Goal: Task Accomplishment & Management: Use online tool/utility

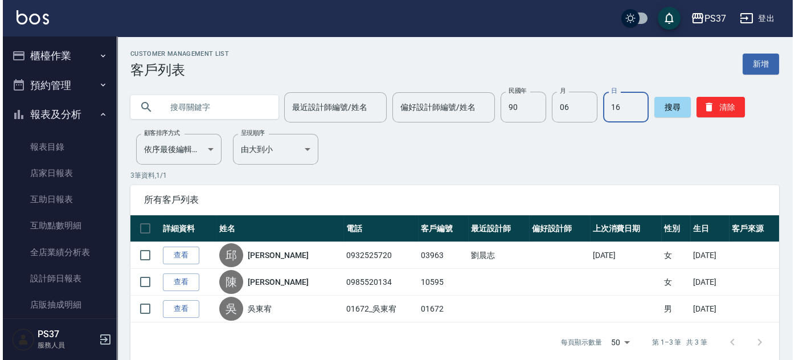
scroll to position [191, 0]
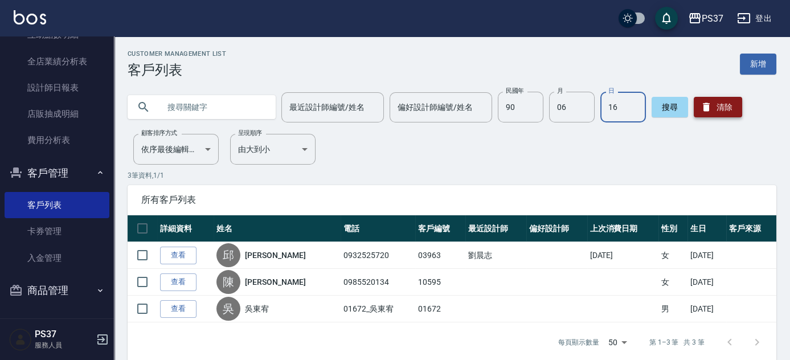
click at [706, 100] on button "清除" at bounding box center [718, 107] width 48 height 21
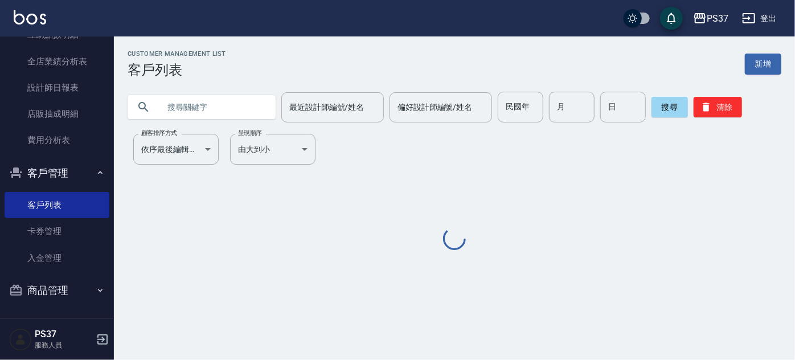
click at [524, 103] on input "民國年" at bounding box center [521, 107] width 46 height 31
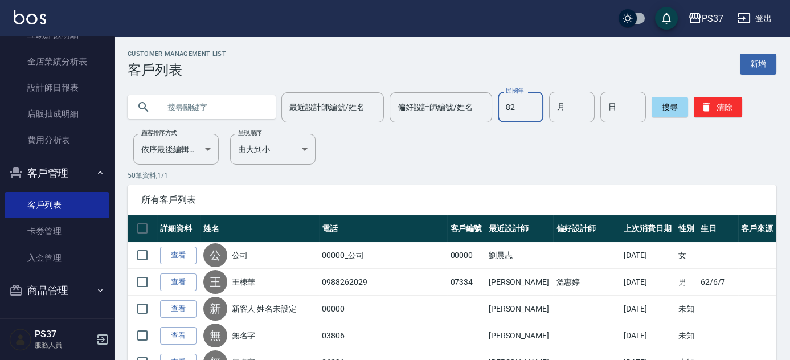
type input "82"
type input "10"
type input "7"
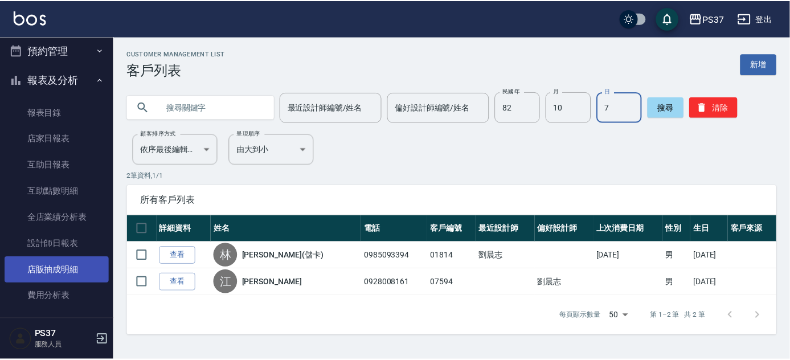
scroll to position [0, 0]
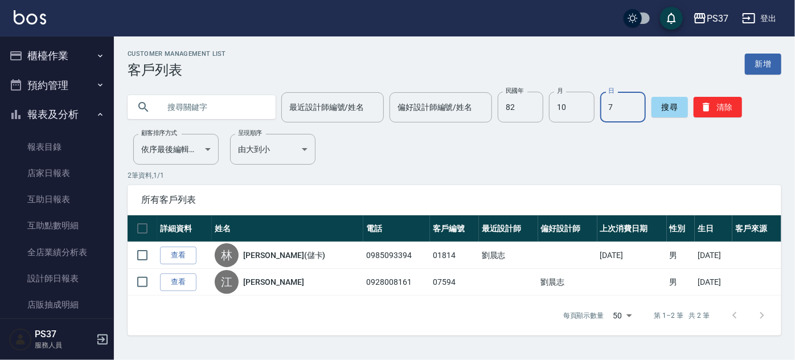
click at [51, 66] on button "櫃檯作業" at bounding box center [57, 56] width 105 height 30
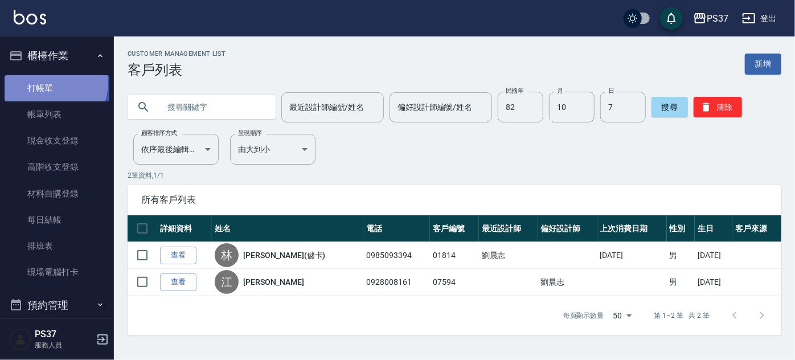
click at [50, 83] on link "打帳單" at bounding box center [57, 88] width 105 height 26
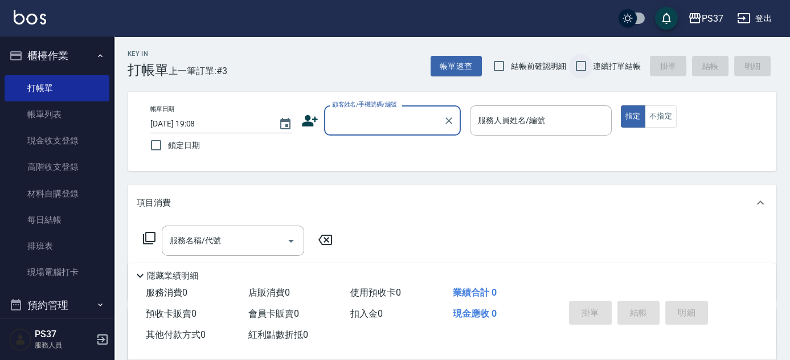
click at [583, 71] on input "連續打單結帳" at bounding box center [581, 66] width 24 height 24
checkbox input "true"
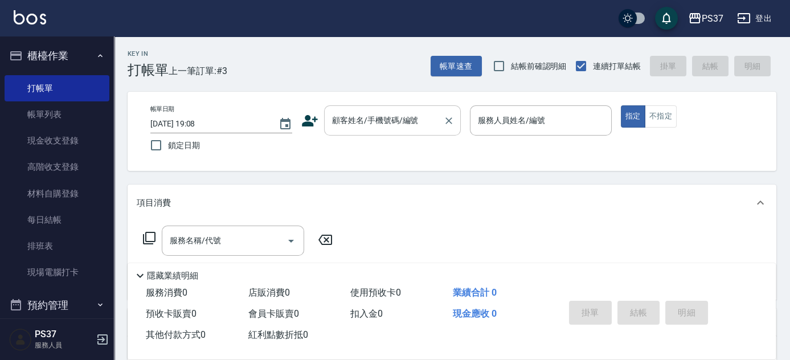
click at [402, 120] on input "顧客姓名/手機號碼/編號" at bounding box center [383, 121] width 109 height 20
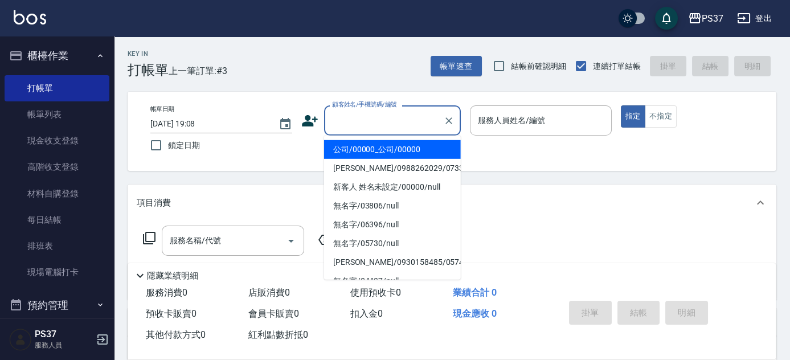
click at [394, 146] on li "公司/00000_公司/00000" at bounding box center [392, 149] width 137 height 19
type input "公司/00000_公司/00000"
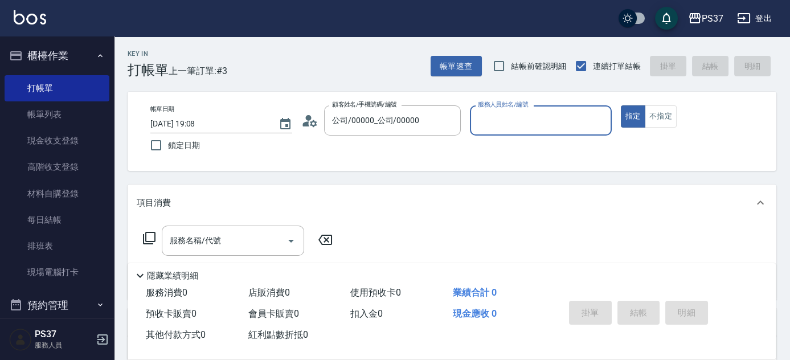
click at [527, 121] on input "服務人員姓名/編號" at bounding box center [541, 121] width 132 height 20
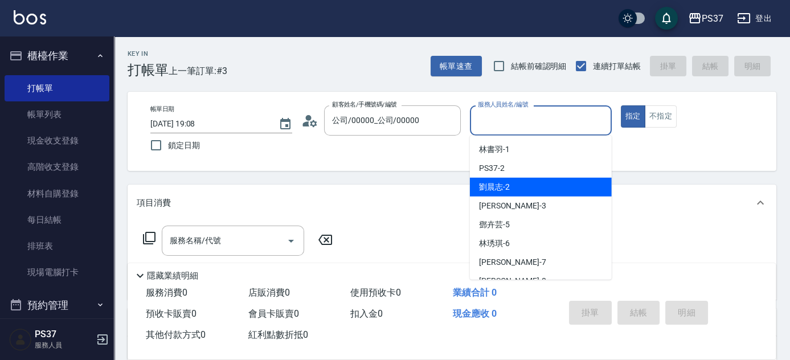
click at [510, 184] on div "[PERSON_NAME]-2" at bounding box center [541, 187] width 142 height 19
type input "劉晨志-2"
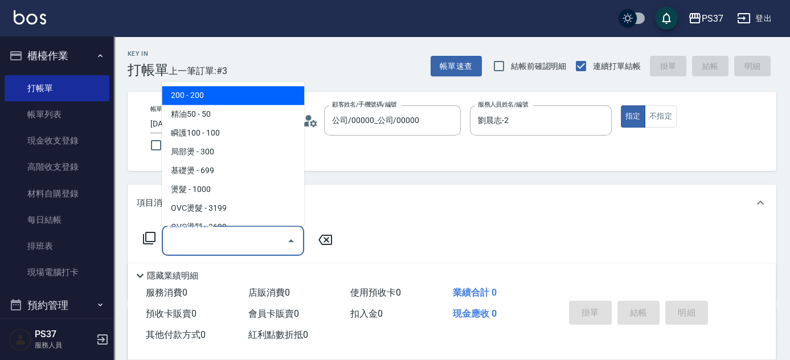
click at [260, 243] on input "服務名稱/代號" at bounding box center [224, 241] width 115 height 20
click at [227, 100] on span "200 - 200" at bounding box center [233, 96] width 142 height 19
type input "200(111)"
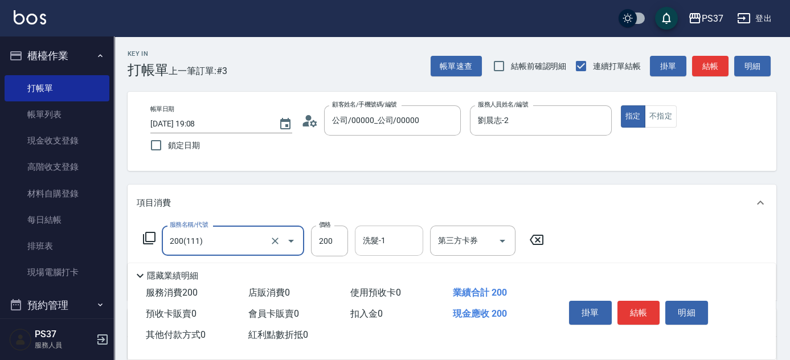
click at [378, 246] on div "洗髮-1 洗髮-1" at bounding box center [389, 241] width 68 height 30
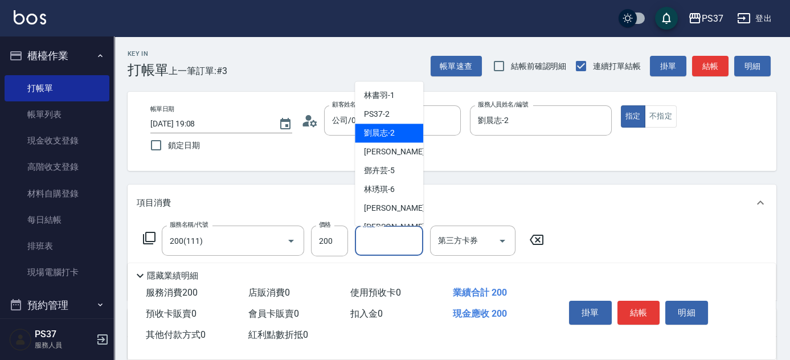
click at [374, 134] on span "[PERSON_NAME]-2" at bounding box center [379, 134] width 31 height 12
type input "劉晨志-2"
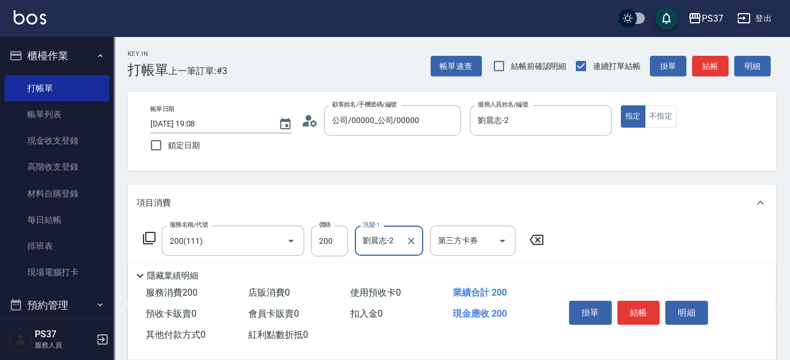
scroll to position [103, 0]
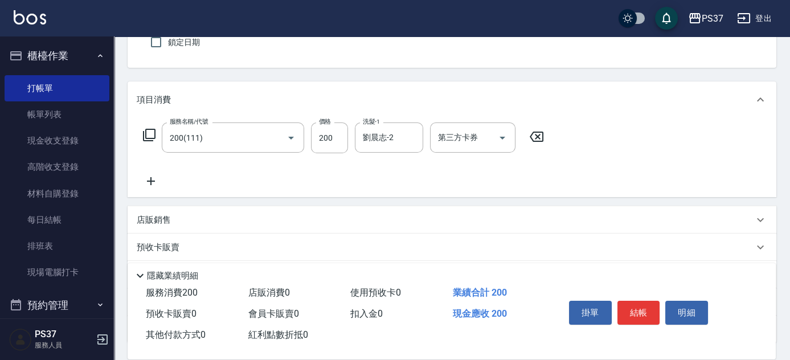
click at [154, 183] on icon at bounding box center [151, 181] width 28 height 14
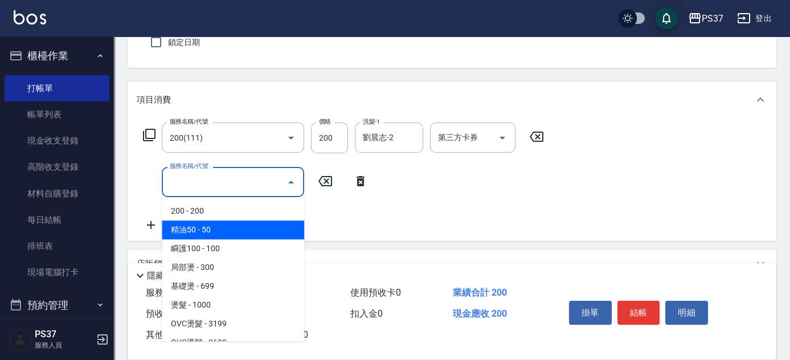
click at [226, 221] on span "精油50 - 50" at bounding box center [233, 229] width 142 height 19
type input "精油50(112)"
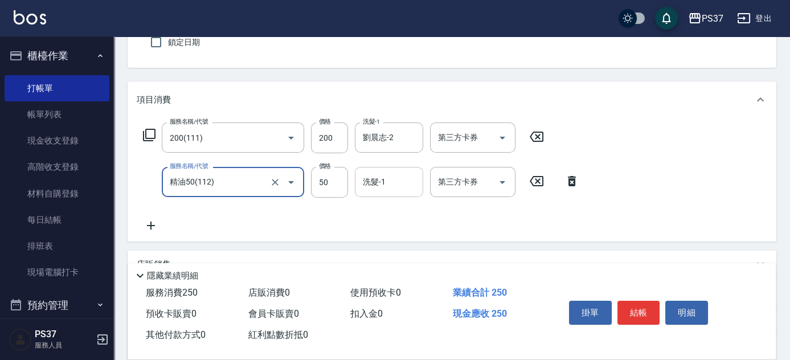
click at [397, 177] on input "洗髮-1" at bounding box center [389, 182] width 58 height 20
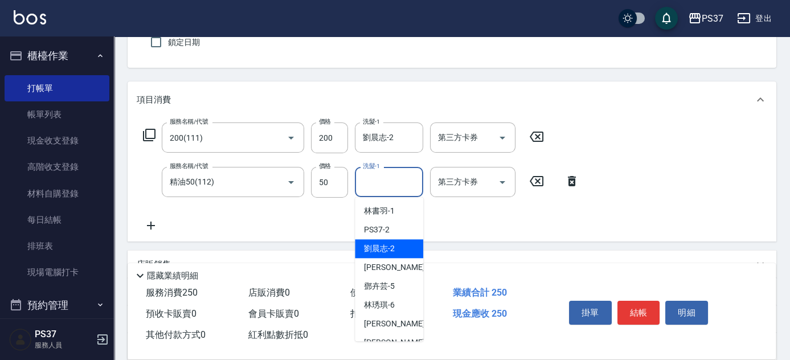
click at [381, 243] on span "[PERSON_NAME]-2" at bounding box center [379, 249] width 31 height 12
type input "劉晨志-2"
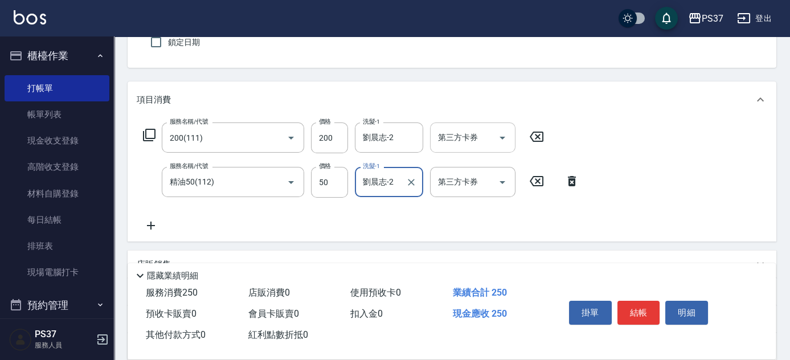
click at [500, 145] on button "Open" at bounding box center [502, 138] width 18 height 18
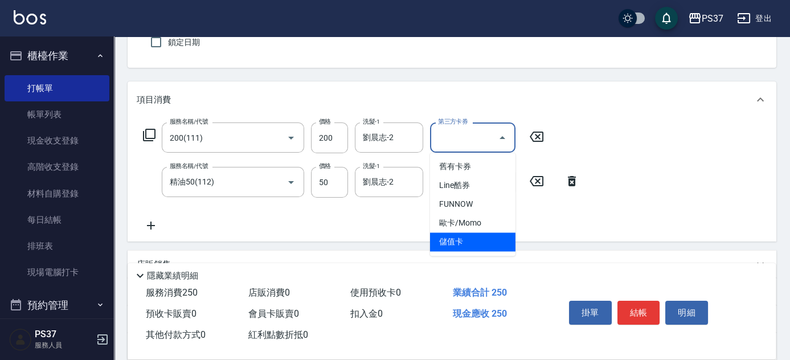
click at [479, 238] on span "儲值卡" at bounding box center [472, 241] width 85 height 19
type input "儲值卡"
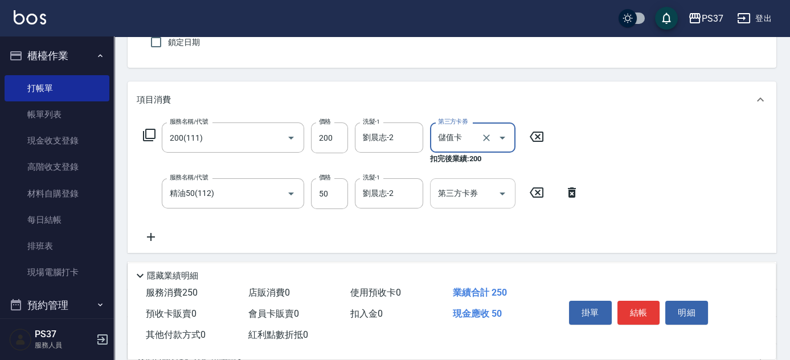
click at [506, 189] on icon "Open" at bounding box center [503, 194] width 14 height 14
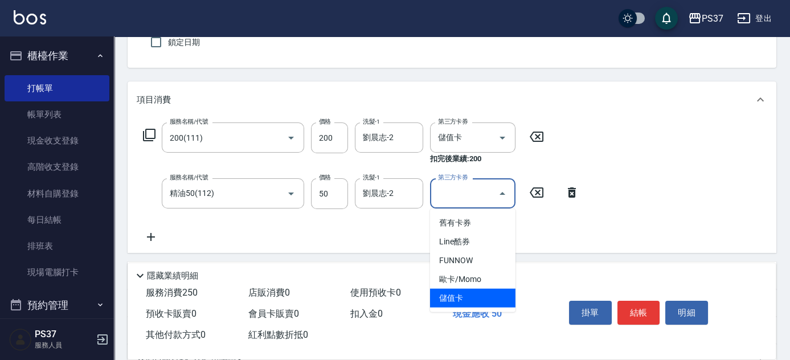
click at [486, 300] on span "儲值卡" at bounding box center [472, 298] width 85 height 19
type input "儲值卡"
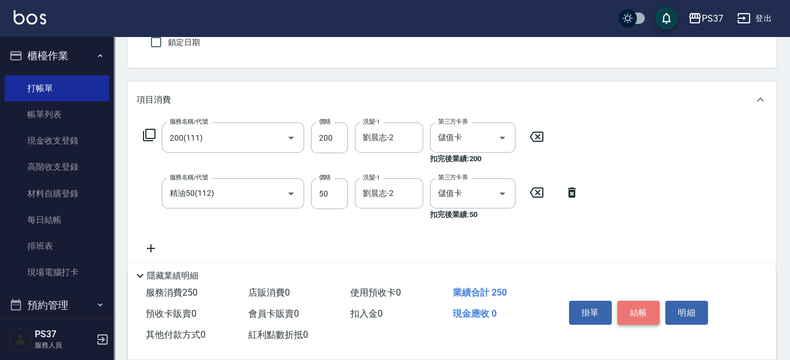
click at [635, 309] on button "結帳" at bounding box center [639, 313] width 43 height 24
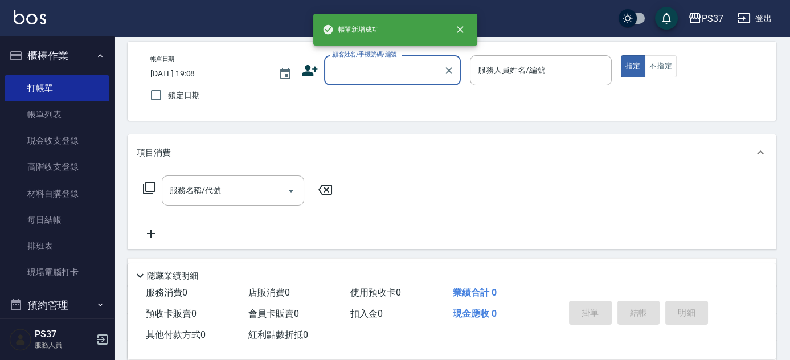
scroll to position [0, 0]
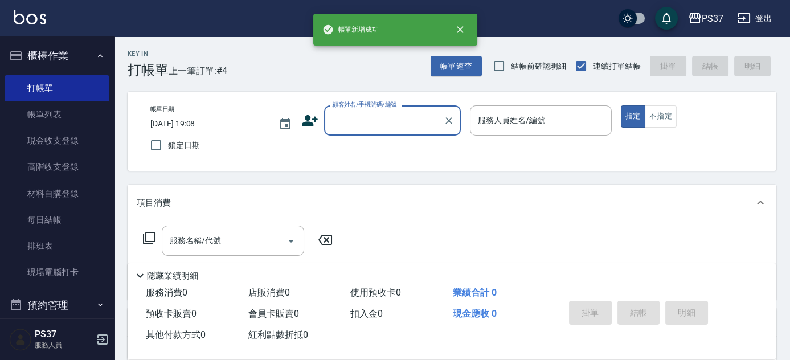
click at [349, 124] on input "顧客姓名/手機號碼/編號" at bounding box center [383, 121] width 109 height 20
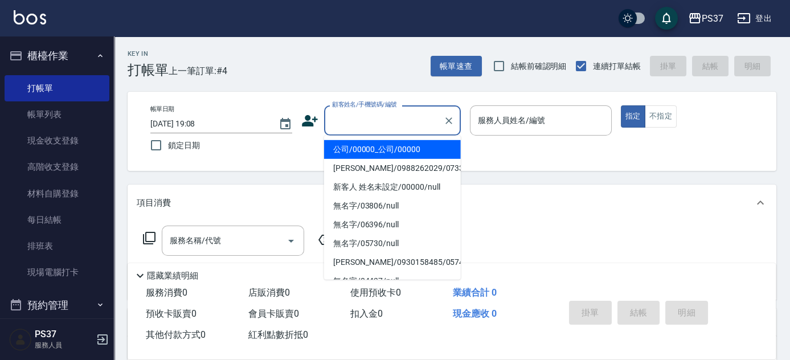
click at [390, 153] on li "公司/00000_公司/00000" at bounding box center [392, 149] width 137 height 19
type input "公司/00000_公司/00000"
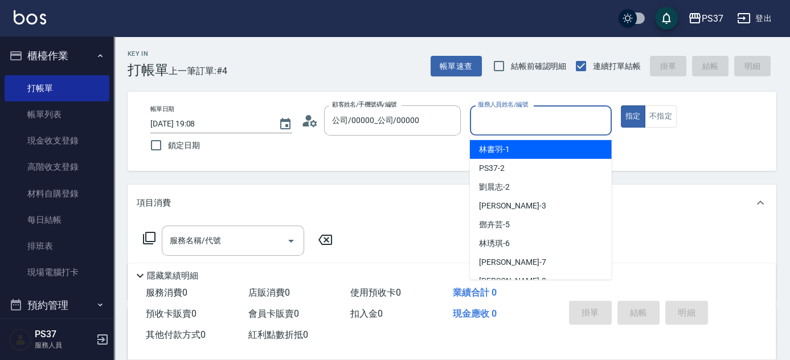
click at [508, 126] on input "服務人員姓名/編號" at bounding box center [541, 121] width 132 height 20
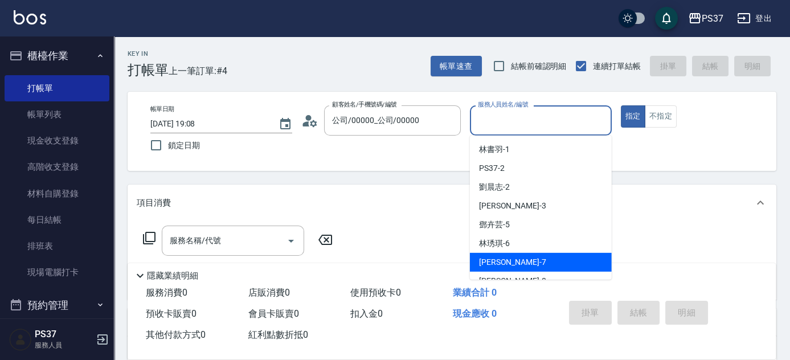
drag, startPoint x: 533, startPoint y: 259, endPoint x: 515, endPoint y: 263, distance: 18.7
click at [533, 260] on div "[PERSON_NAME] -7" at bounding box center [541, 262] width 142 height 19
type input "[PERSON_NAME]-7"
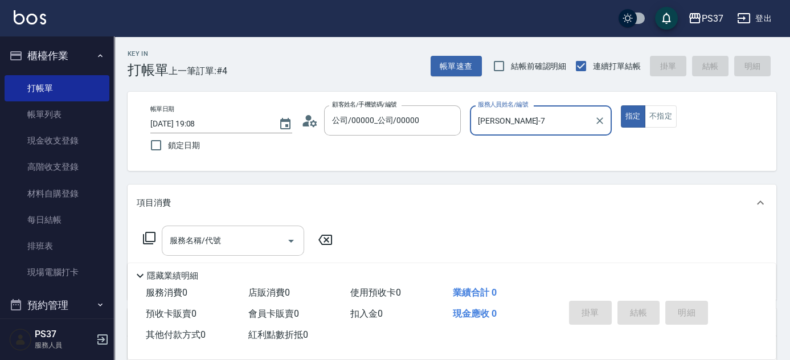
click at [205, 250] on input "服務名稱/代號" at bounding box center [224, 241] width 115 height 20
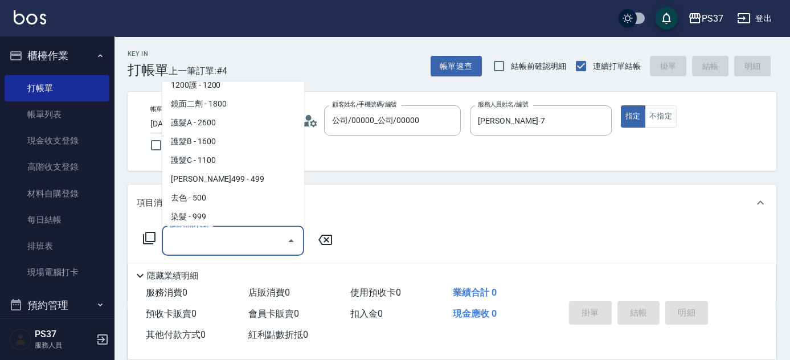
scroll to position [621, 0]
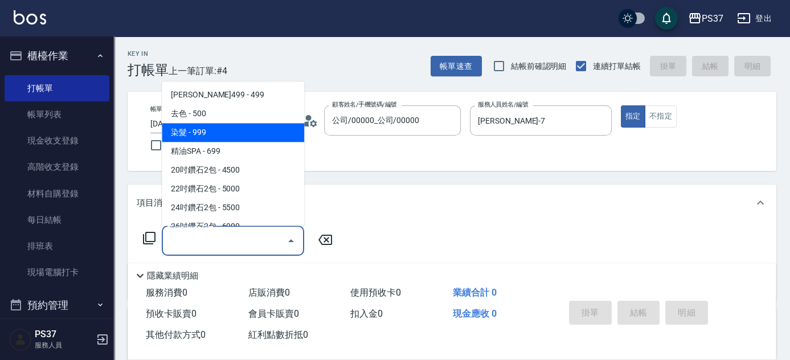
click at [229, 129] on span "染髮 - 999" at bounding box center [233, 133] width 142 height 19
type input "染髮(501)"
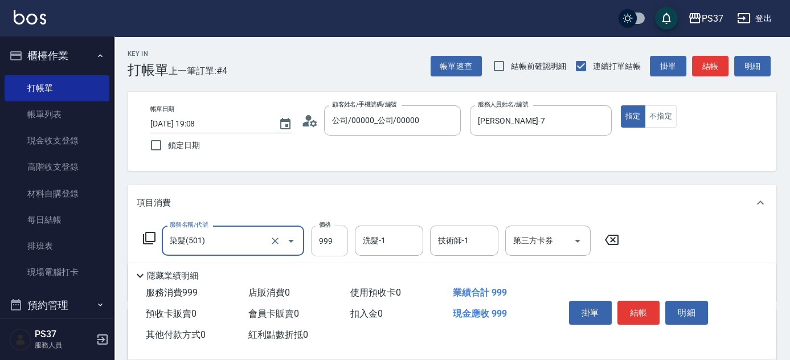
click at [334, 244] on input "999" at bounding box center [329, 241] width 37 height 31
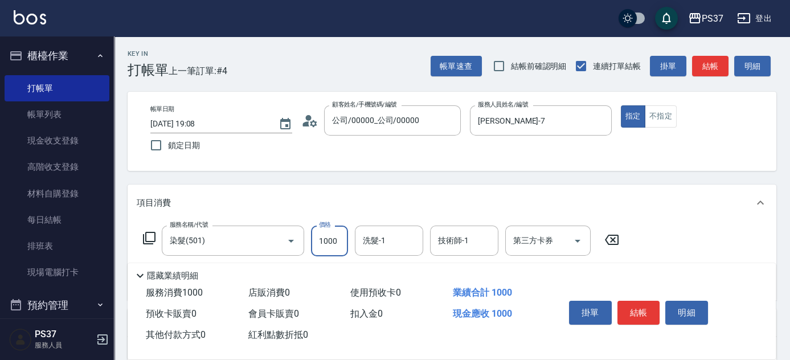
type input "1000"
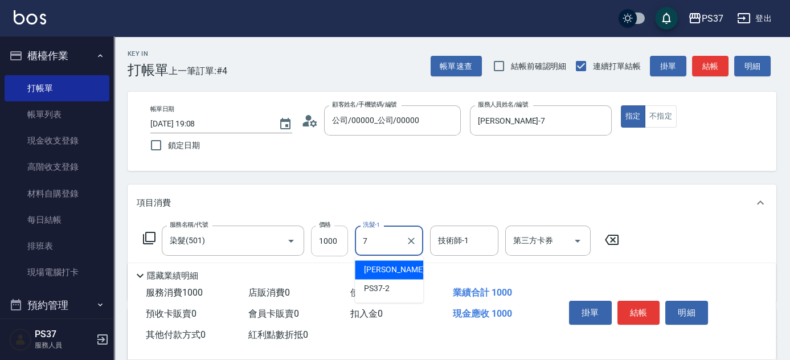
type input "[PERSON_NAME]-7"
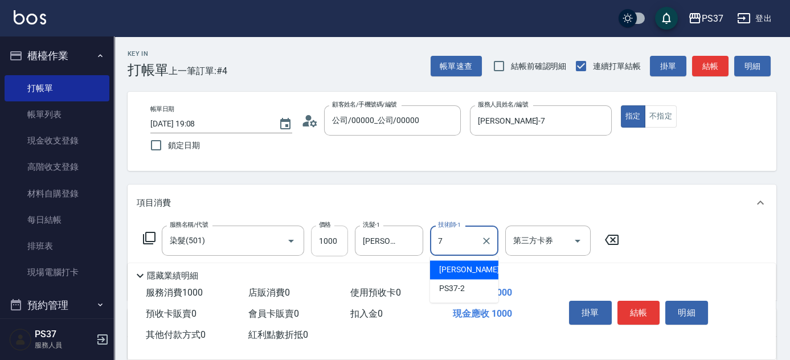
type input "[PERSON_NAME]-7"
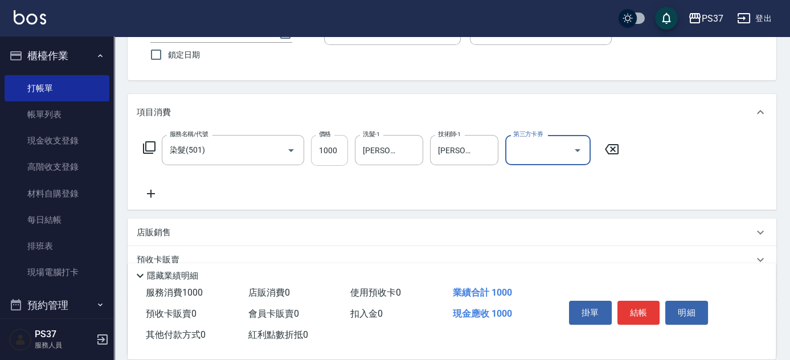
scroll to position [194, 0]
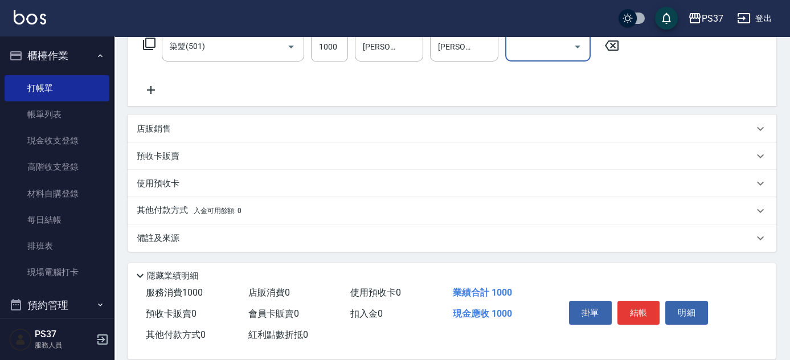
click at [156, 84] on icon at bounding box center [151, 90] width 28 height 14
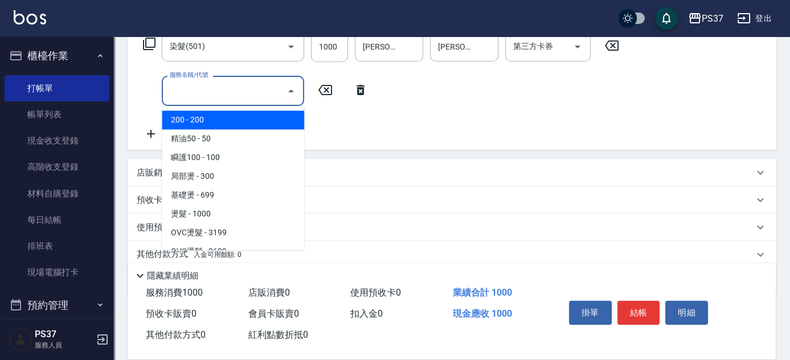
click at [226, 97] on input "服務名稱/代號" at bounding box center [224, 91] width 115 height 20
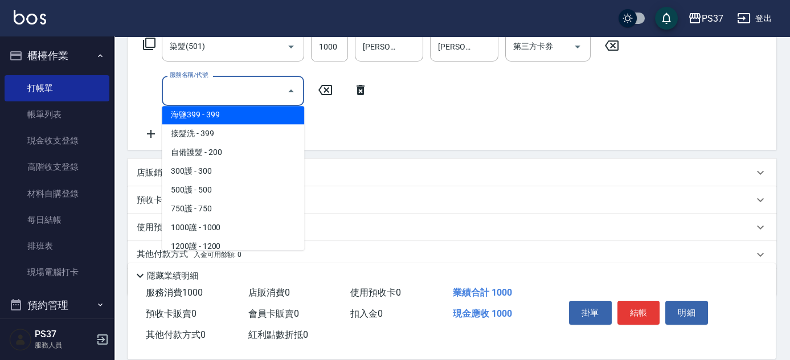
scroll to position [466, 0]
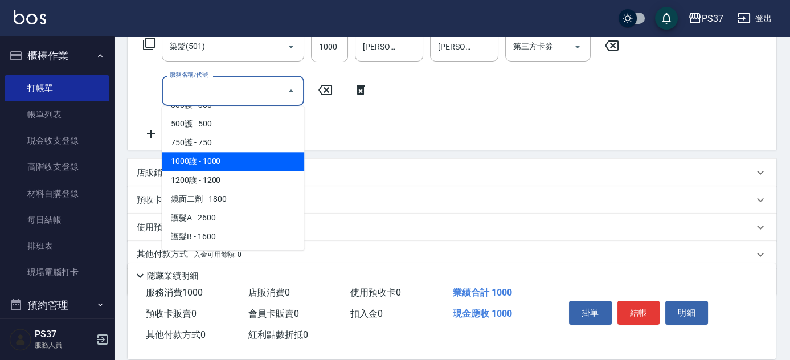
click at [244, 164] on span "1000護 - 1000" at bounding box center [233, 161] width 142 height 19
type input "1000護(404)"
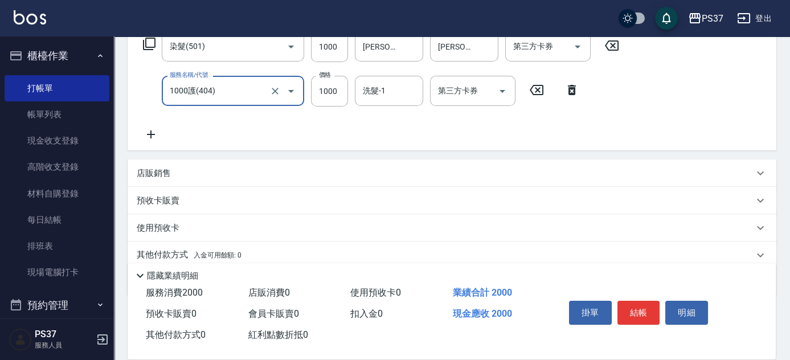
click at [377, 89] on div "洗髮-1 洗髮-1" at bounding box center [389, 91] width 68 height 30
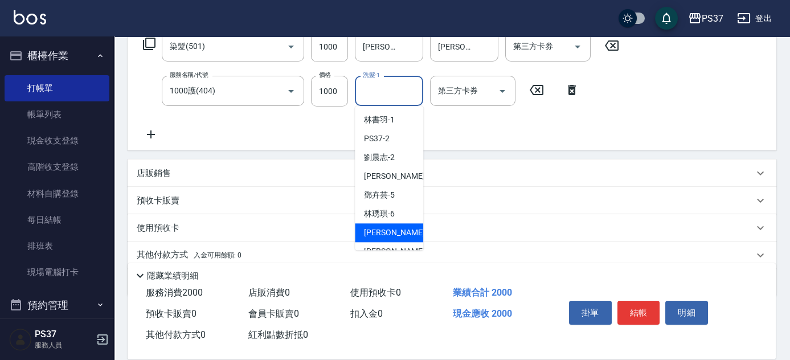
click at [394, 238] on span "[PERSON_NAME] -7" at bounding box center [397, 233] width 67 height 12
type input "[PERSON_NAME]-7"
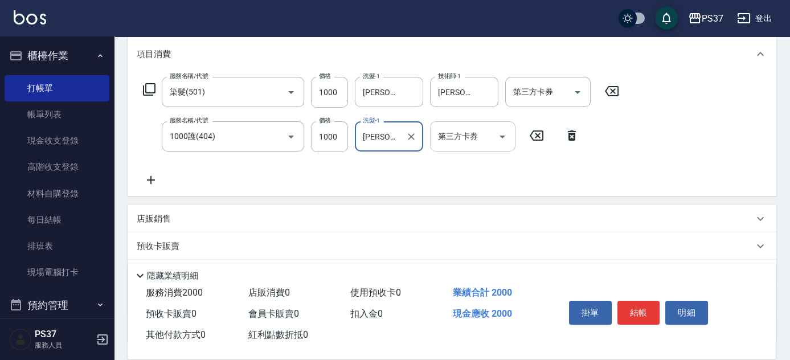
scroll to position [91, 0]
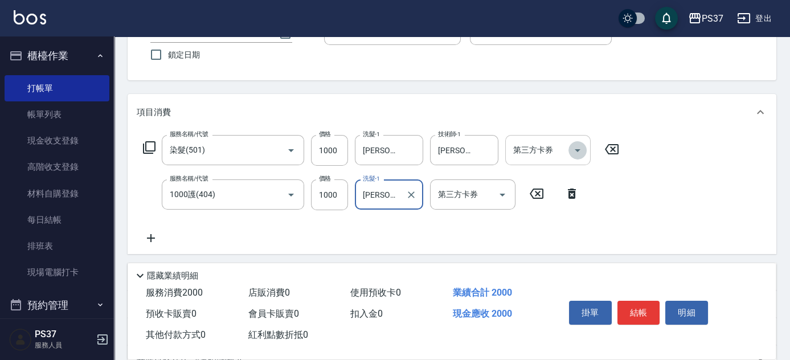
click at [579, 153] on icon "Open" at bounding box center [578, 151] width 14 height 14
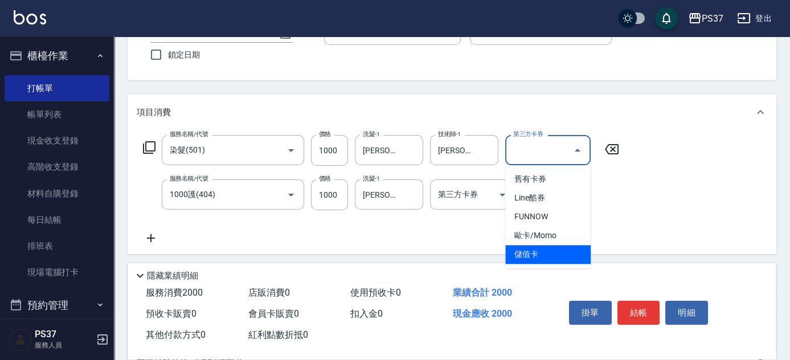
click at [549, 255] on span "儲值卡" at bounding box center [547, 254] width 85 height 19
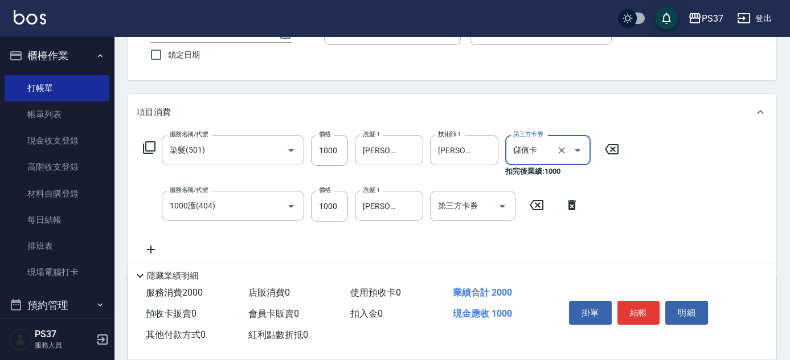
type input "儲值卡"
click at [501, 201] on icon "Open" at bounding box center [503, 206] width 14 height 14
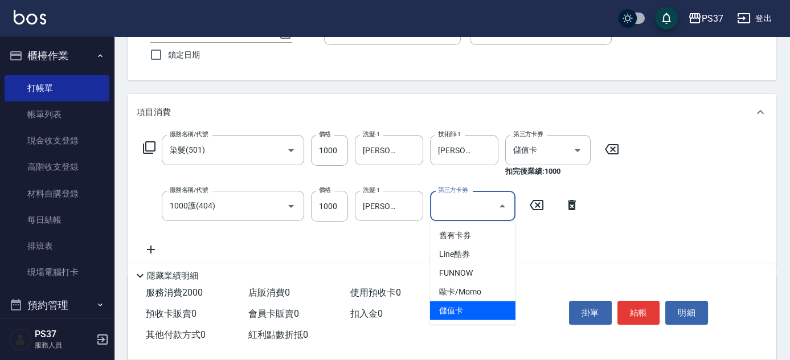
click at [480, 311] on span "儲值卡" at bounding box center [472, 310] width 85 height 19
type input "儲值卡"
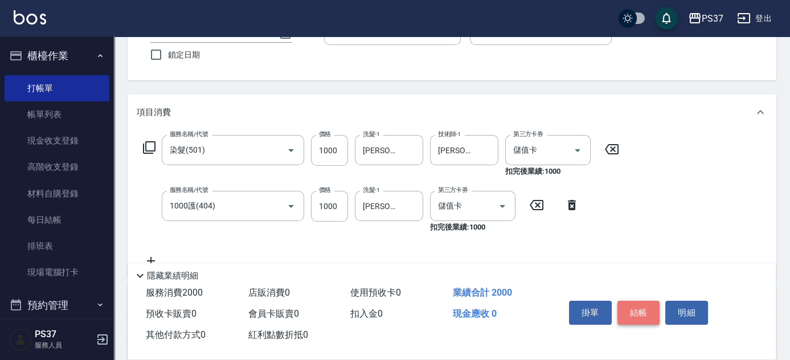
click at [634, 309] on button "結帳" at bounding box center [639, 313] width 43 height 24
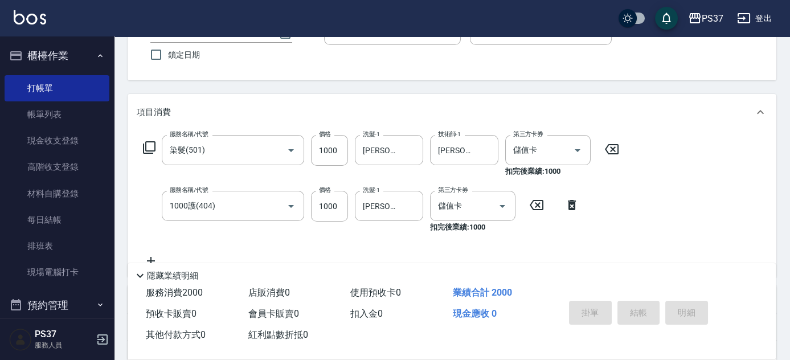
type input "[DATE] 19:09"
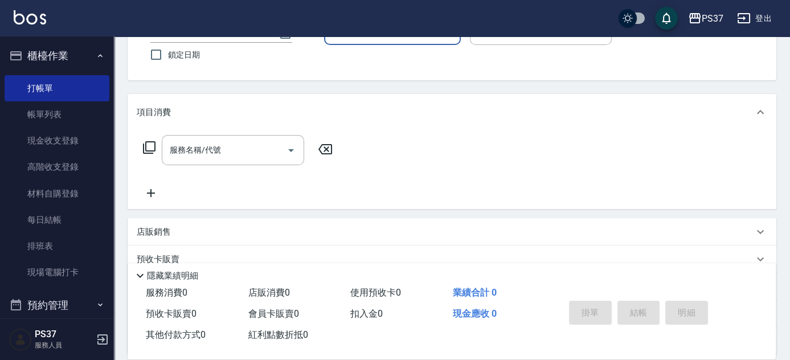
scroll to position [0, 0]
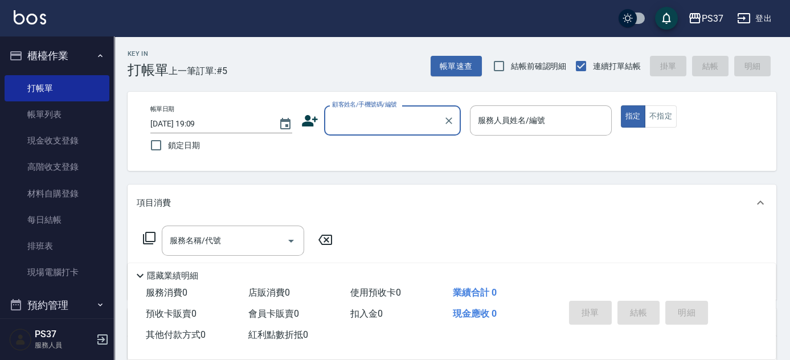
click at [403, 124] on input "顧客姓名/手機號碼/編號" at bounding box center [383, 121] width 109 height 20
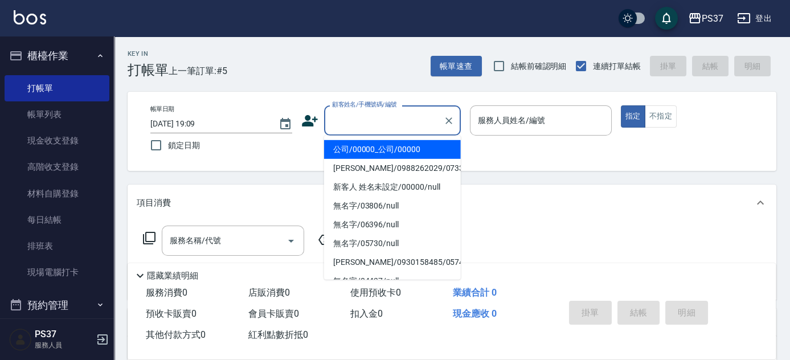
click at [404, 141] on li "公司/00000_公司/00000" at bounding box center [392, 149] width 137 height 19
type input "公司/00000_公司/00000"
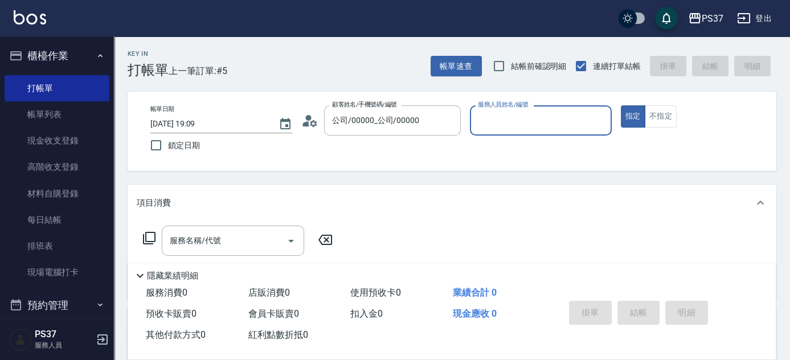
click at [508, 134] on div "服務人員姓名/編號" at bounding box center [541, 120] width 142 height 30
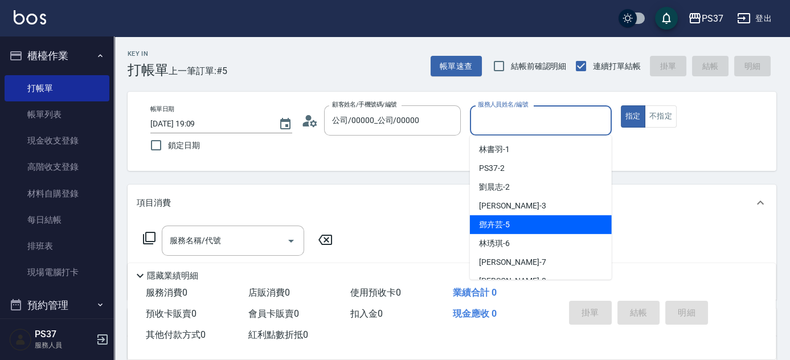
click at [563, 222] on div "[PERSON_NAME]-5" at bounding box center [541, 224] width 142 height 19
type input "鄧卉芸-5"
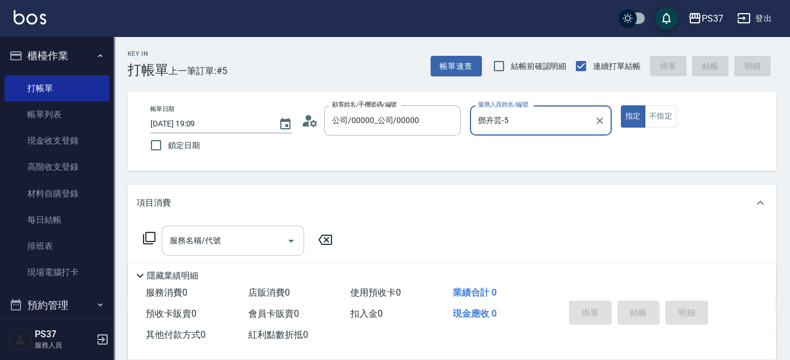
click at [247, 248] on input "服務名稱/代號" at bounding box center [224, 241] width 115 height 20
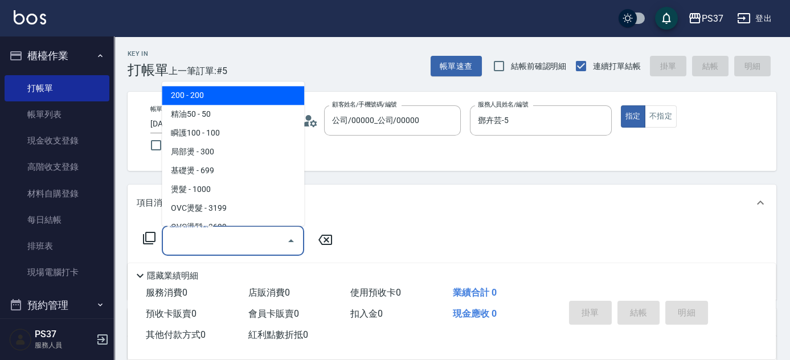
click at [263, 100] on span "200 - 200" at bounding box center [233, 96] width 142 height 19
type input "200(111)"
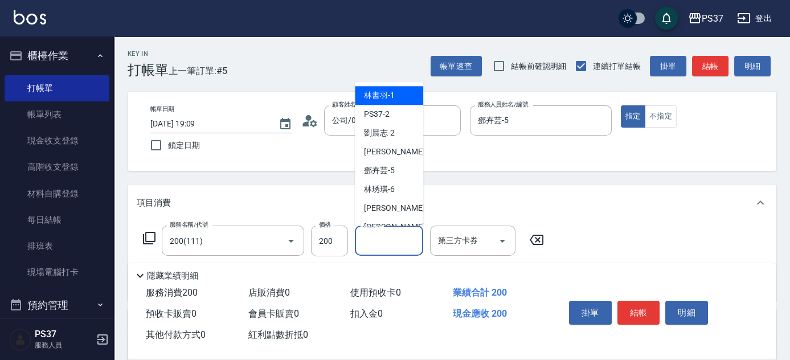
click at [385, 235] on input "洗髮-1" at bounding box center [389, 241] width 58 height 20
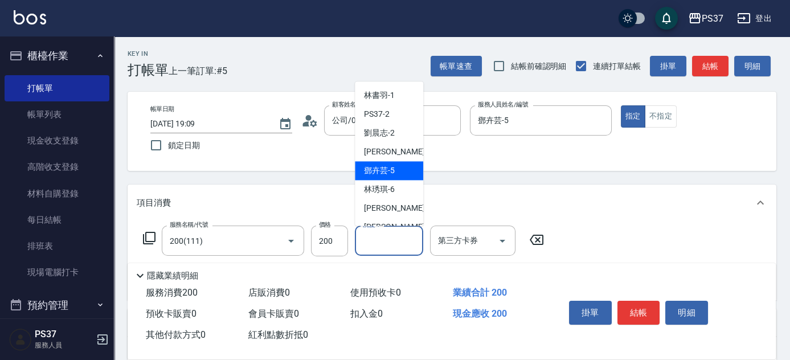
click at [392, 165] on span "[PERSON_NAME]-5" at bounding box center [379, 171] width 31 height 12
type input "鄧卉芸-5"
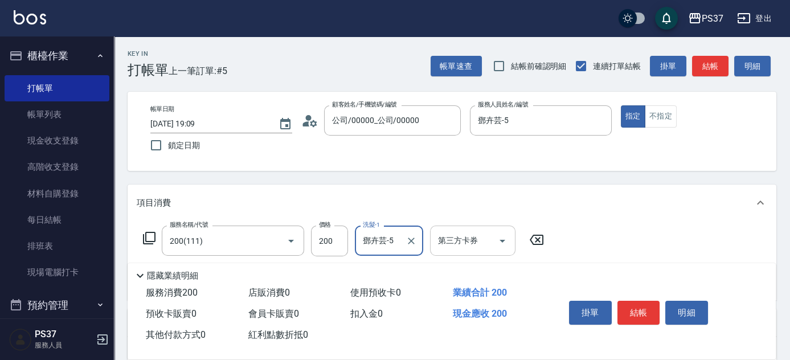
click at [490, 239] on input "第三方卡券" at bounding box center [464, 241] width 58 height 20
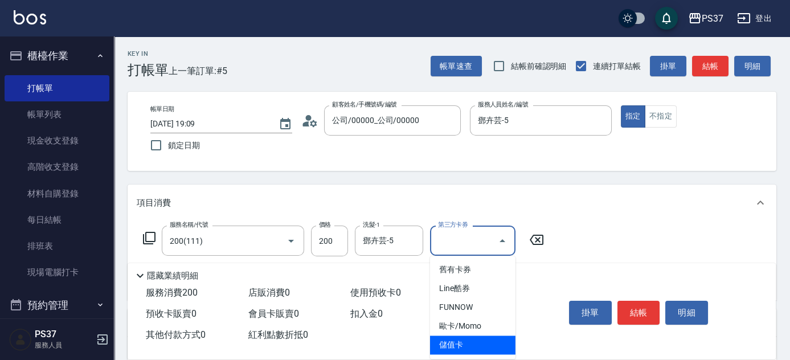
click at [479, 342] on span "儲值卡" at bounding box center [472, 345] width 85 height 19
type input "儲值卡"
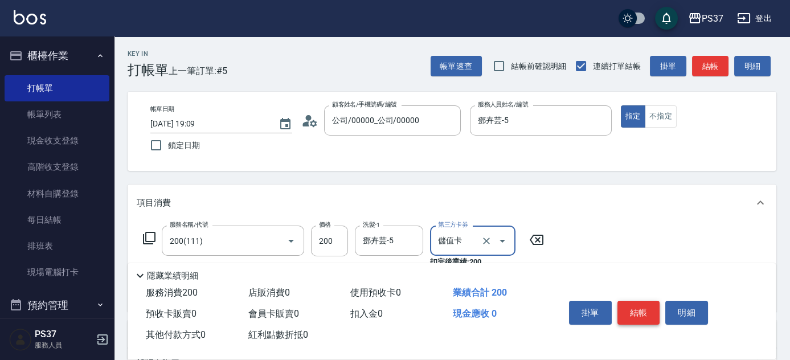
click at [644, 306] on button "結帳" at bounding box center [639, 313] width 43 height 24
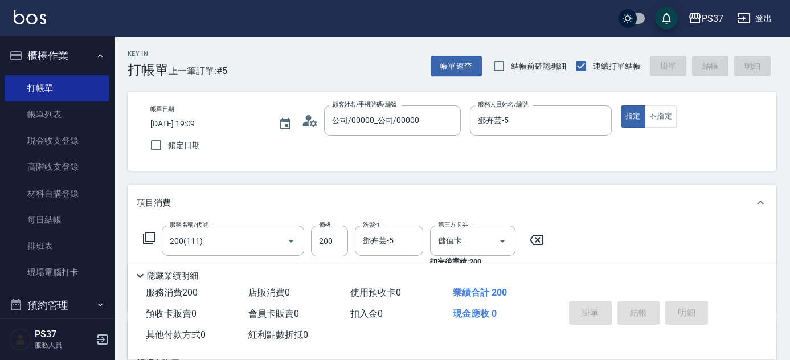
type input "[DATE] 19:10"
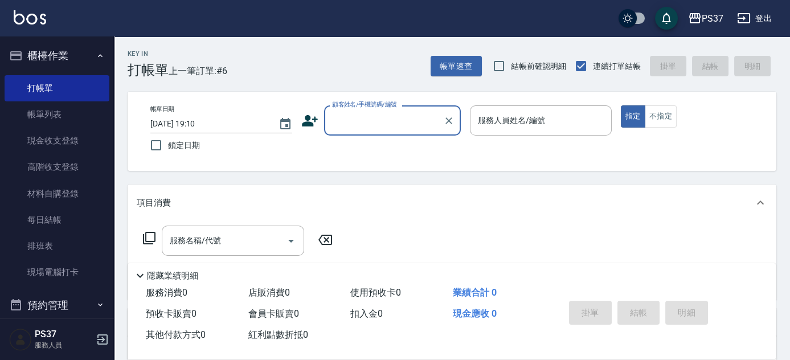
click at [389, 117] on input "顧客姓名/手機號碼/編號" at bounding box center [383, 121] width 109 height 20
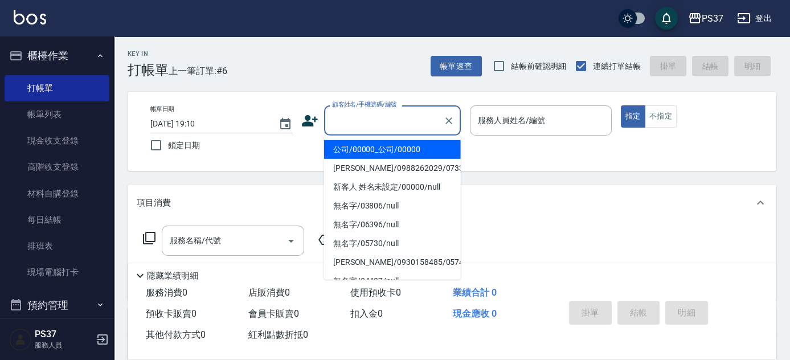
click at [388, 141] on li "公司/00000_公司/00000" at bounding box center [392, 149] width 137 height 19
type input "公司/00000_公司/00000"
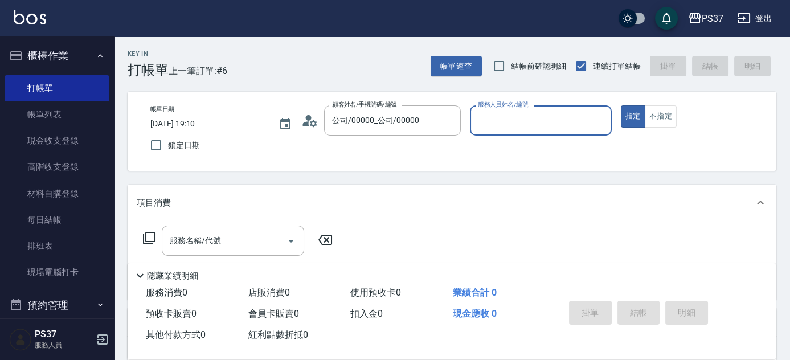
click at [538, 130] on div "服務人員姓名/編號" at bounding box center [541, 120] width 142 height 30
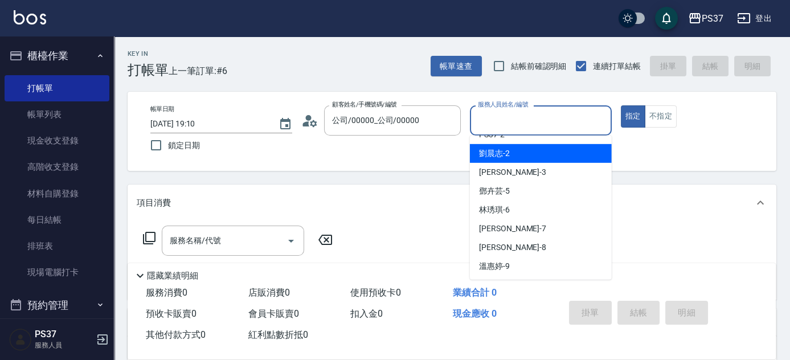
scroll to position [51, 0]
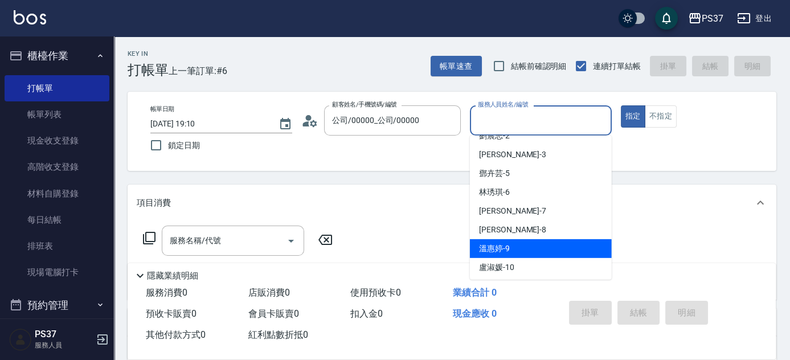
click at [542, 248] on div "[PERSON_NAME]-9" at bounding box center [541, 248] width 142 height 19
type input "溫惠婷-9"
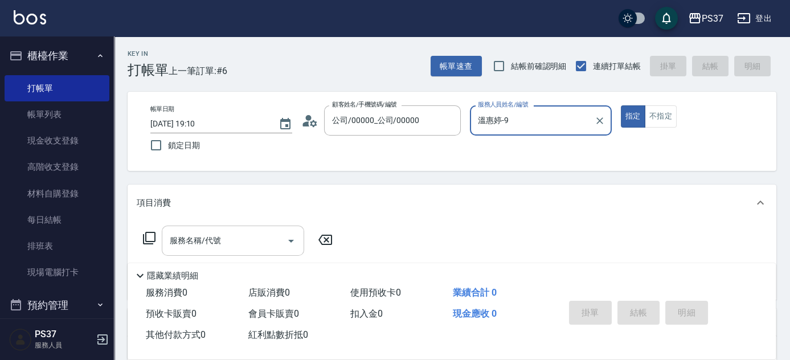
click at [238, 236] on input "服務名稱/代號" at bounding box center [224, 241] width 115 height 20
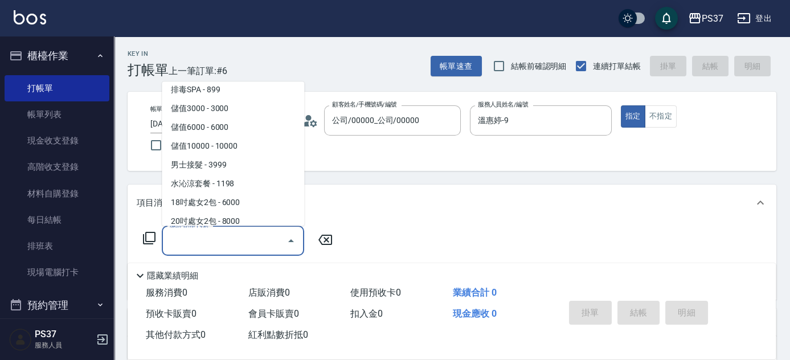
scroll to position [1265, 0]
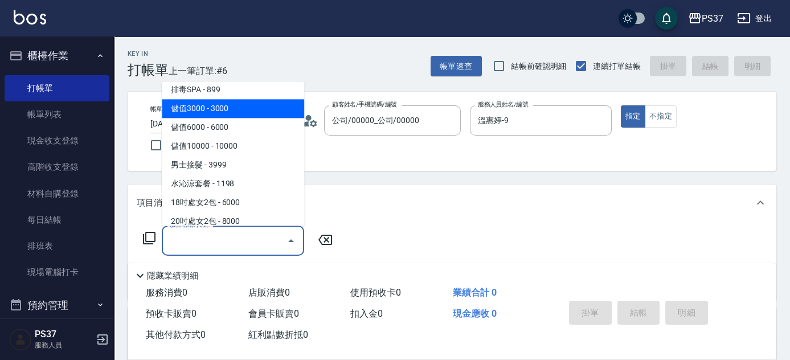
click at [254, 107] on span "儲值3000 - 3000" at bounding box center [233, 109] width 142 height 19
type input "儲值3000(901)"
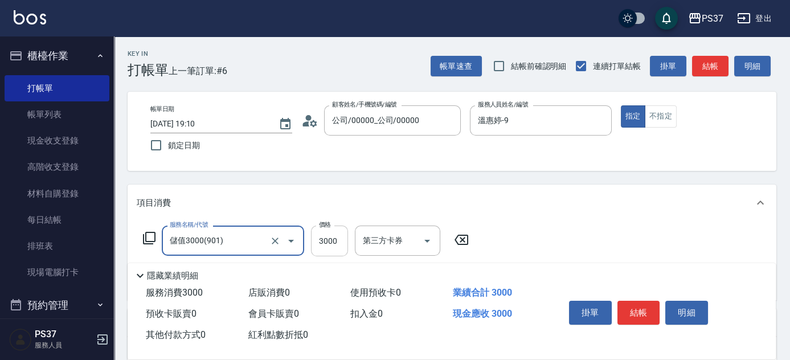
click at [333, 235] on input "3000" at bounding box center [329, 241] width 37 height 31
type input "1500"
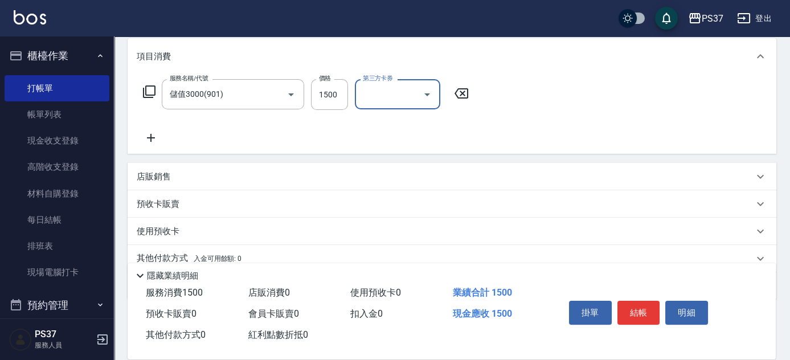
scroll to position [194, 0]
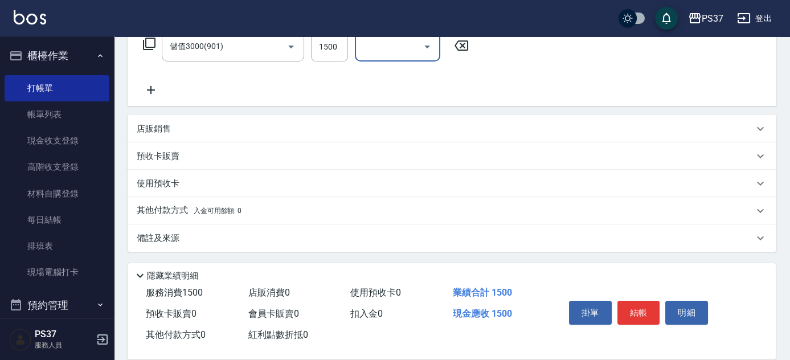
click at [150, 93] on icon at bounding box center [151, 90] width 8 height 8
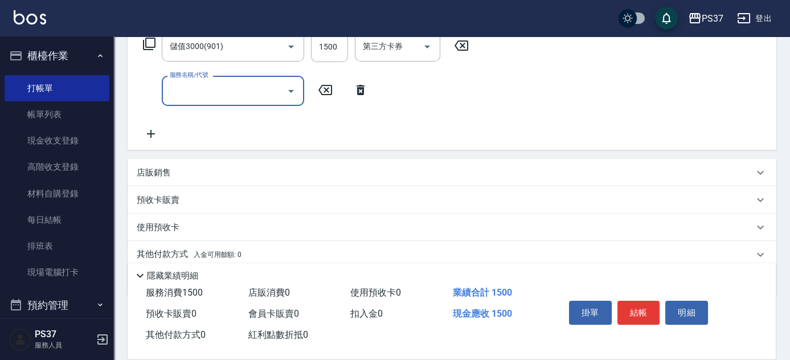
click at [193, 93] on input "服務名稱/代號" at bounding box center [224, 91] width 115 height 20
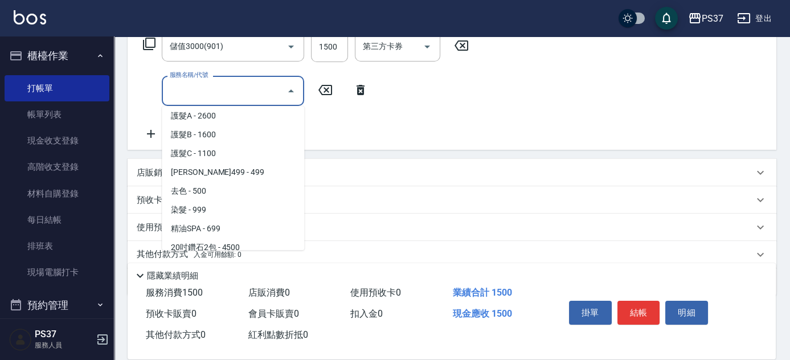
scroll to position [570, 0]
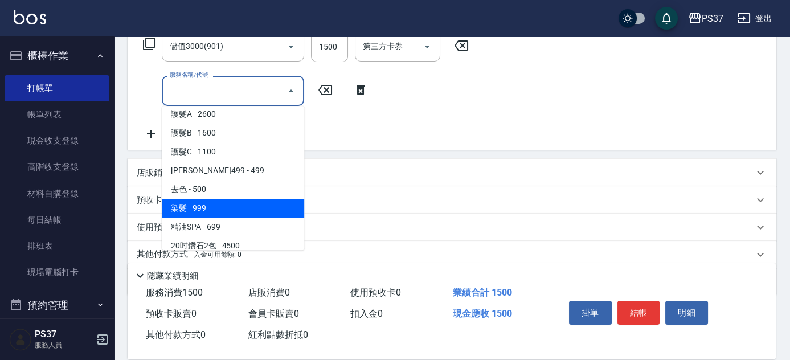
click at [254, 207] on span "染髮 - 999" at bounding box center [233, 208] width 142 height 19
type input "染髮(501)"
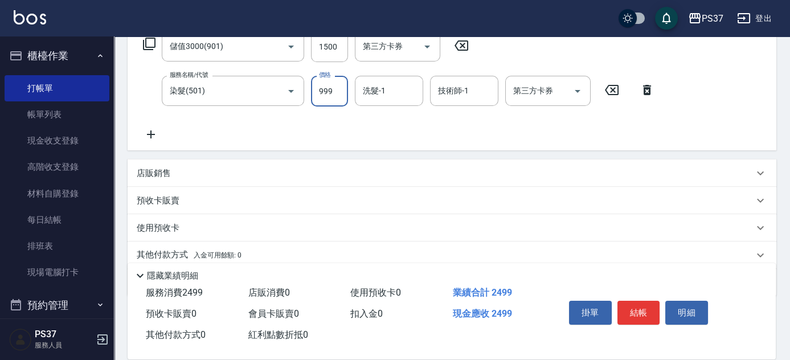
click at [324, 103] on input "999" at bounding box center [329, 91] width 37 height 31
type input "1099"
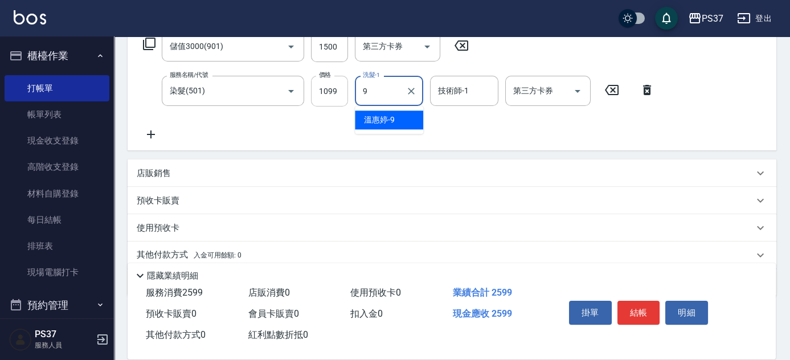
type input "溫惠婷-9"
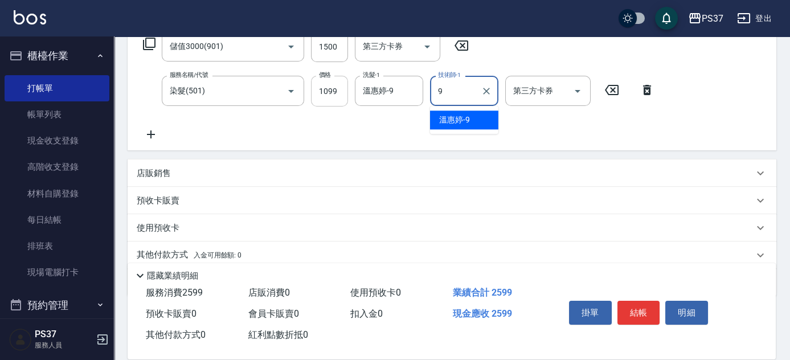
type input "溫惠婷-9"
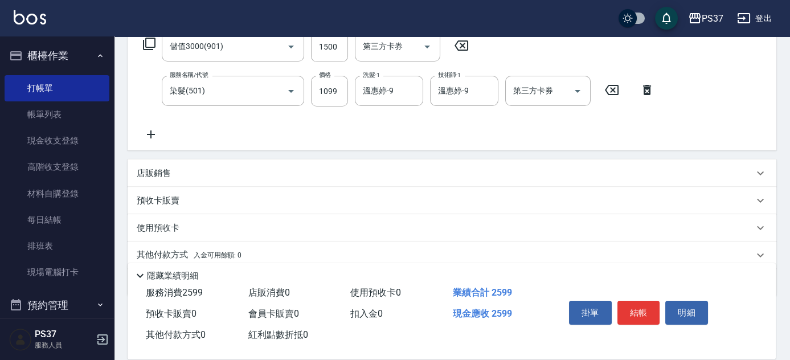
click at [152, 135] on icon at bounding box center [151, 135] width 28 height 14
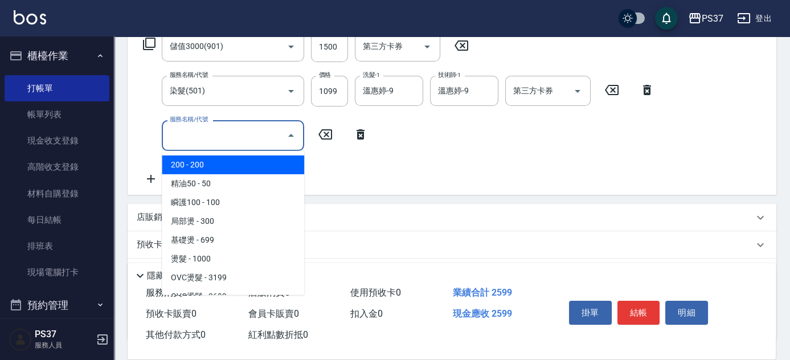
click at [183, 134] on input "服務名稱/代號" at bounding box center [224, 135] width 115 height 20
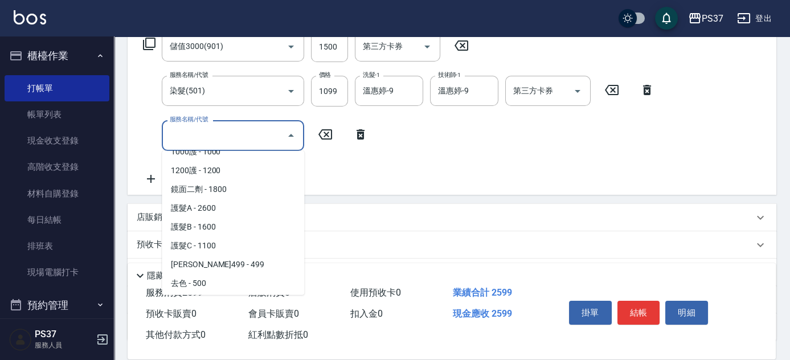
scroll to position [518, 0]
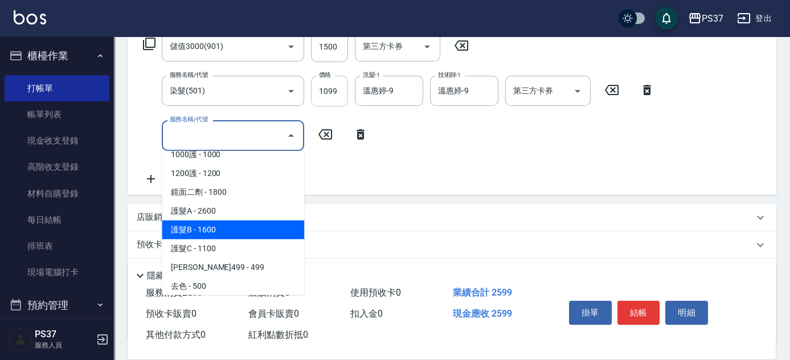
click at [338, 91] on input "1099" at bounding box center [329, 91] width 37 height 31
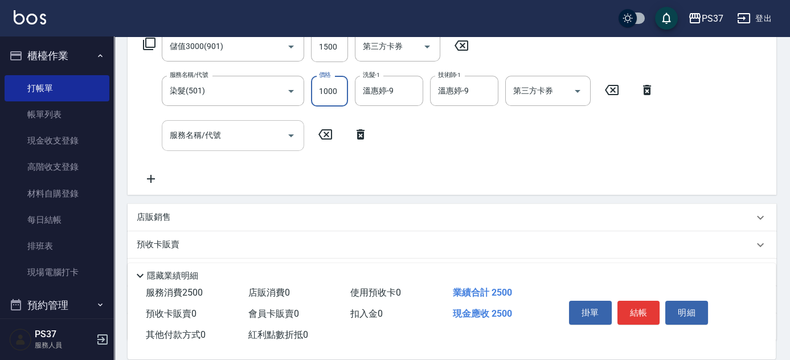
type input "1000"
click at [213, 145] on input "服務名稱/代號" at bounding box center [224, 135] width 115 height 20
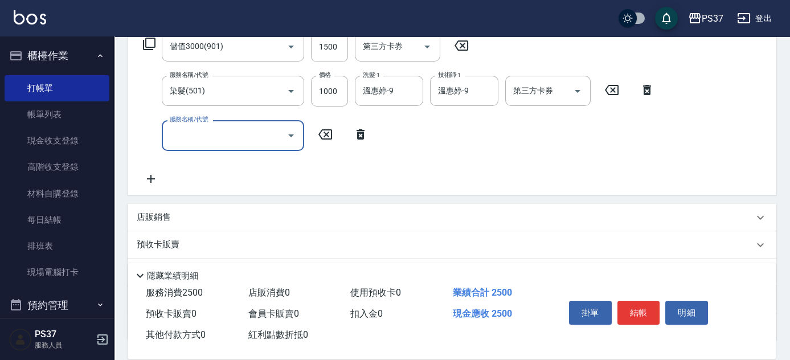
click at [220, 145] on div "服務名稱/代號" at bounding box center [233, 135] width 142 height 30
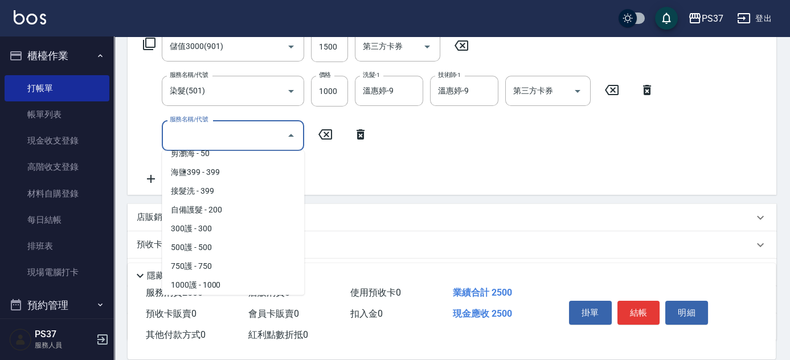
scroll to position [466, 0]
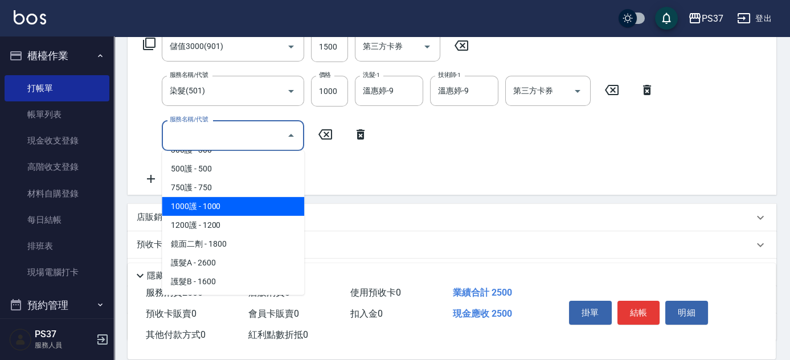
click at [230, 210] on span "1000護 - 1000" at bounding box center [233, 206] width 142 height 19
type input "1000護(404)"
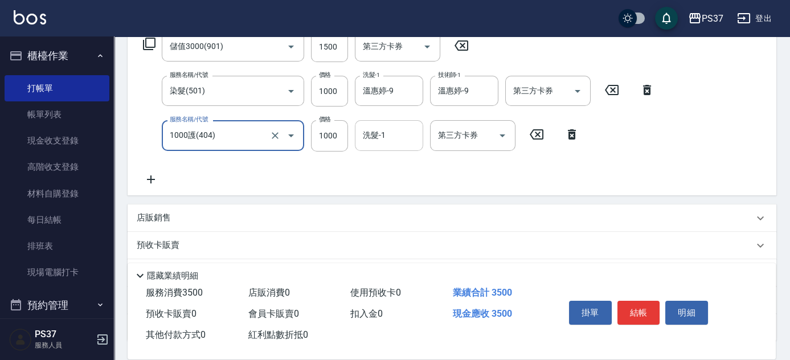
click at [378, 129] on div "洗髮-1 洗髮-1" at bounding box center [389, 135] width 68 height 30
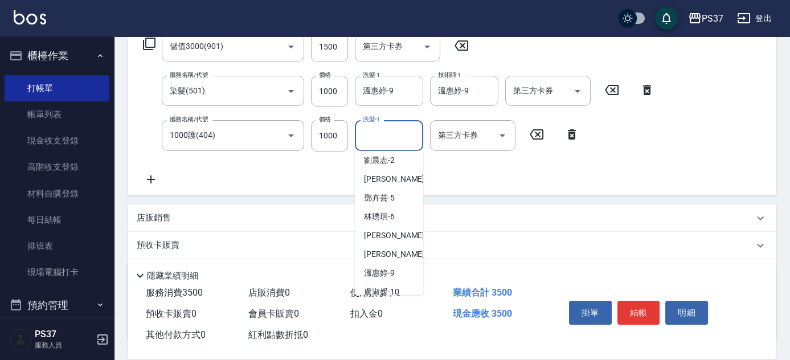
scroll to position [103, 0]
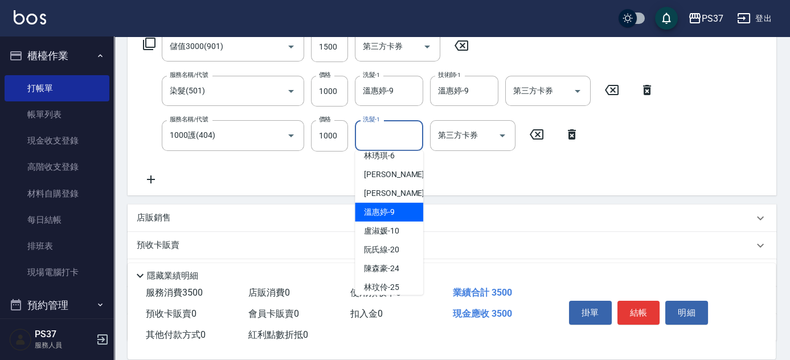
click at [391, 212] on span "[PERSON_NAME]-9" at bounding box center [379, 212] width 31 height 12
type input "溫惠婷-9"
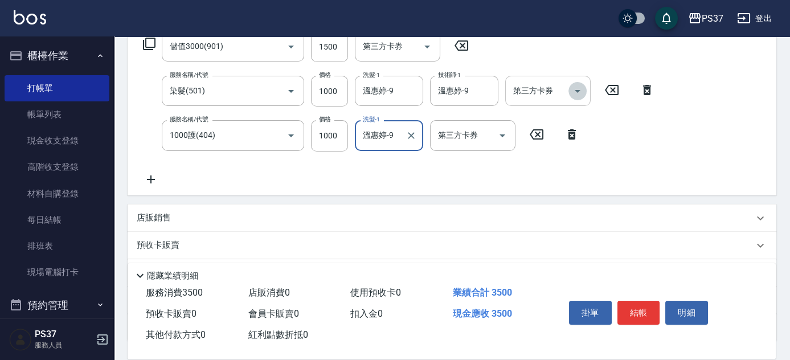
click at [579, 91] on icon "Open" at bounding box center [578, 91] width 6 height 3
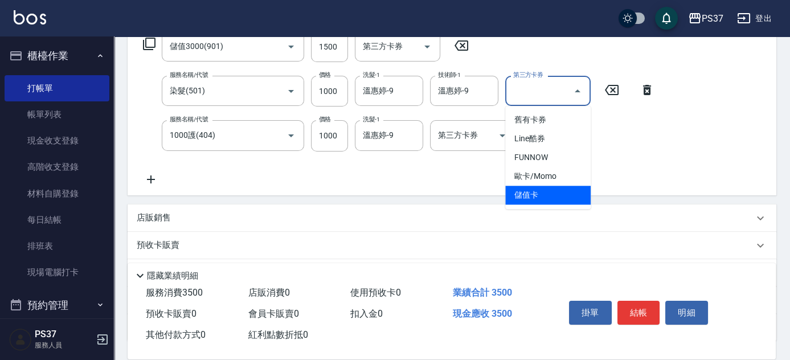
click at [544, 197] on span "儲值卡" at bounding box center [547, 195] width 85 height 19
type input "儲值卡"
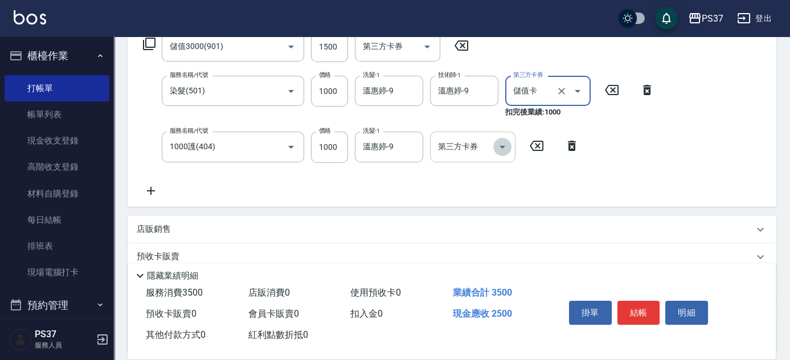
click at [503, 148] on icon "Open" at bounding box center [503, 147] width 14 height 14
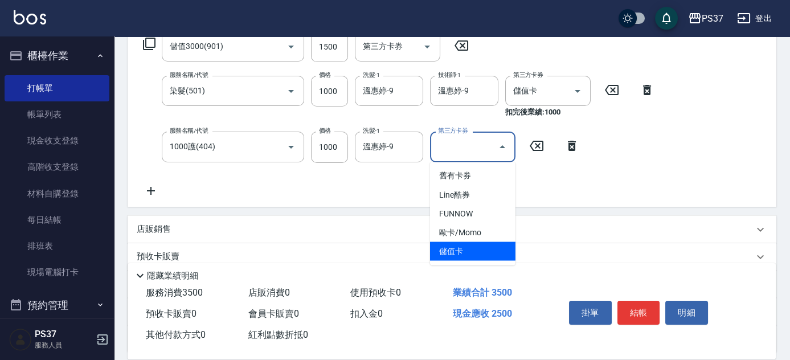
click at [495, 247] on span "儲值卡" at bounding box center [472, 251] width 85 height 19
type input "儲值卡"
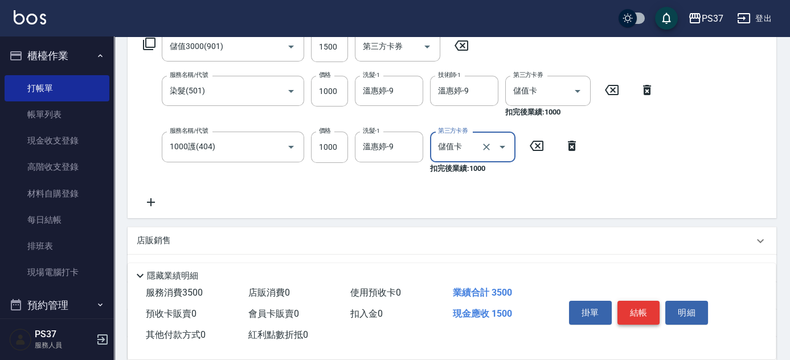
click at [642, 315] on button "結帳" at bounding box center [639, 313] width 43 height 24
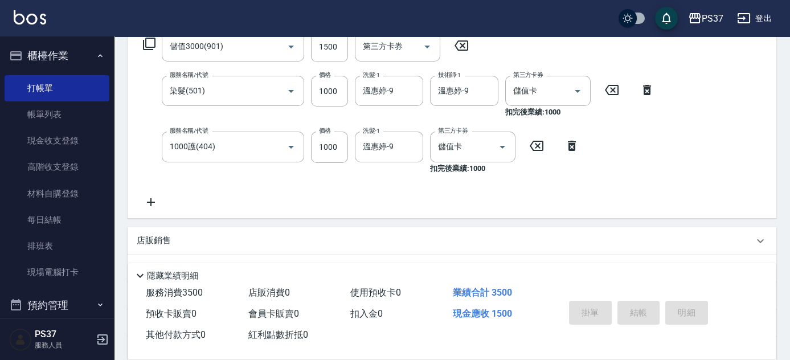
type input "[DATE] 19:11"
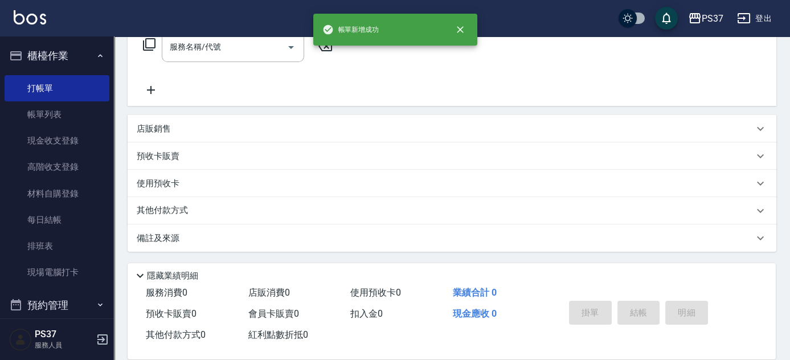
scroll to position [0, 0]
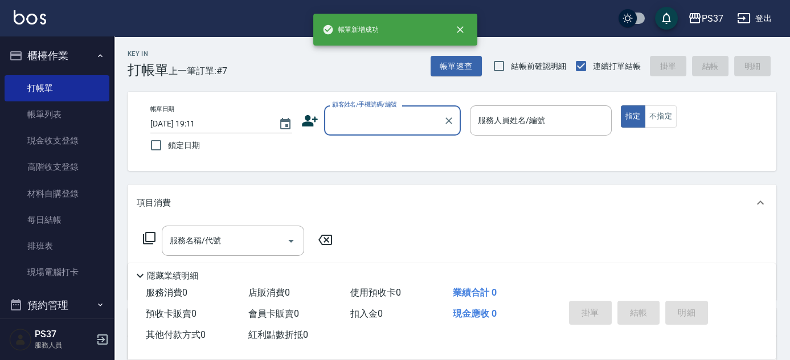
click at [375, 109] on div "顧客姓名/手機號碼/編號" at bounding box center [392, 120] width 137 height 30
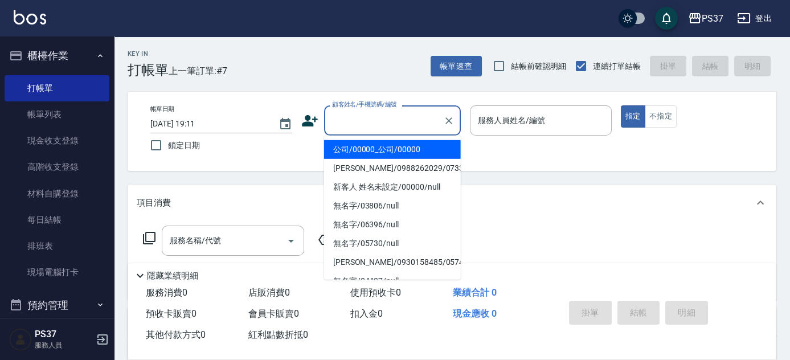
drag, startPoint x: 389, startPoint y: 148, endPoint x: 443, endPoint y: 146, distance: 54.7
click at [389, 148] on li "公司/00000_公司/00000" at bounding box center [392, 149] width 137 height 19
type input "公司/00000_公司/00000"
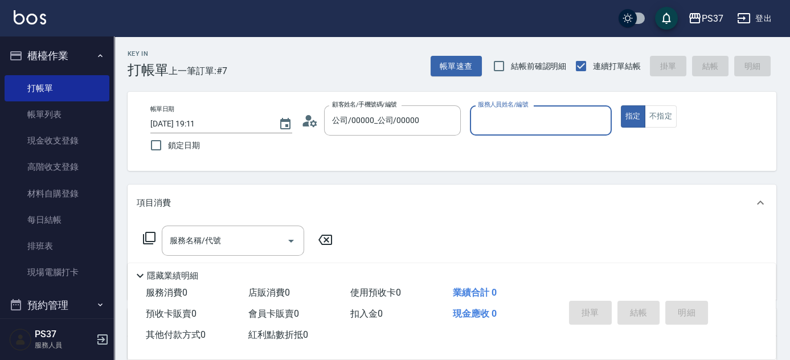
click at [491, 131] on div "服務人員姓名/編號" at bounding box center [541, 120] width 142 height 30
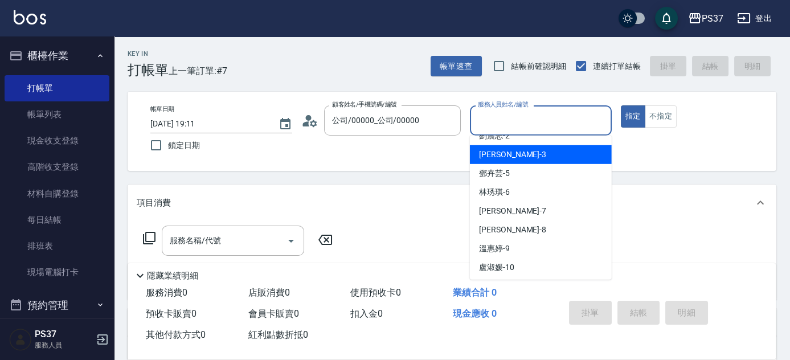
scroll to position [51, 0]
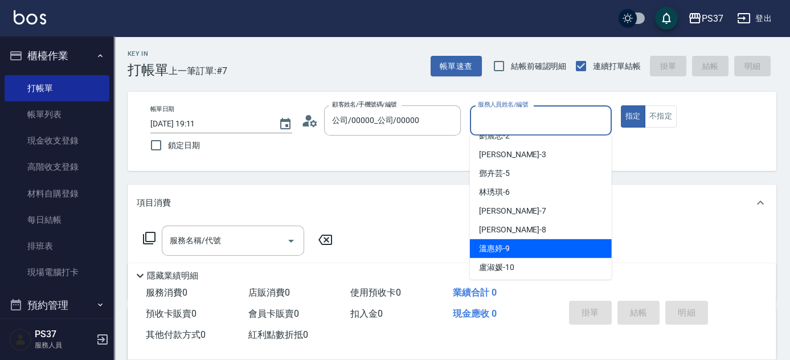
click at [521, 243] on div "[PERSON_NAME]-9" at bounding box center [541, 248] width 142 height 19
type input "溫惠婷-9"
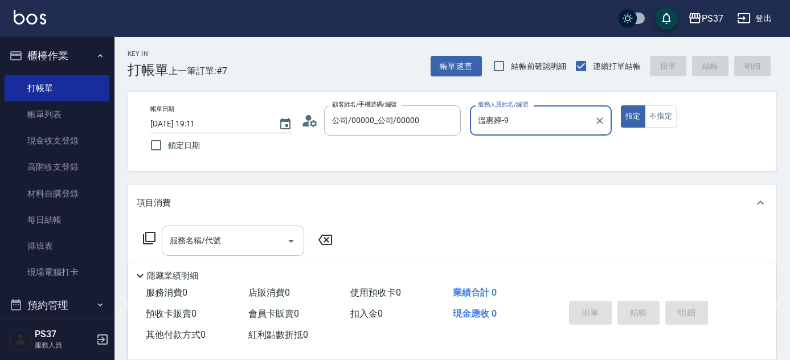
click at [261, 235] on input "服務名稱/代號" at bounding box center [224, 241] width 115 height 20
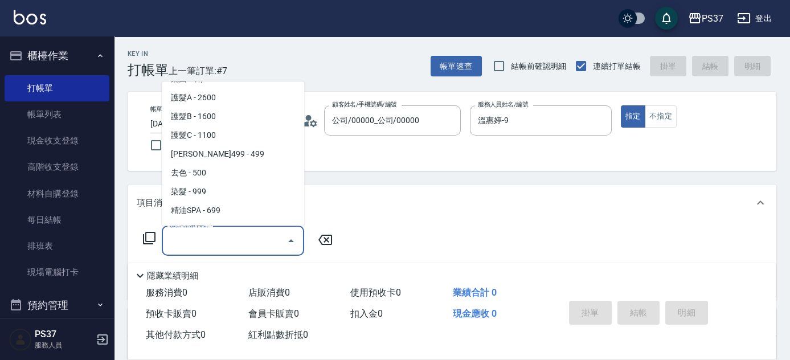
scroll to position [570, 0]
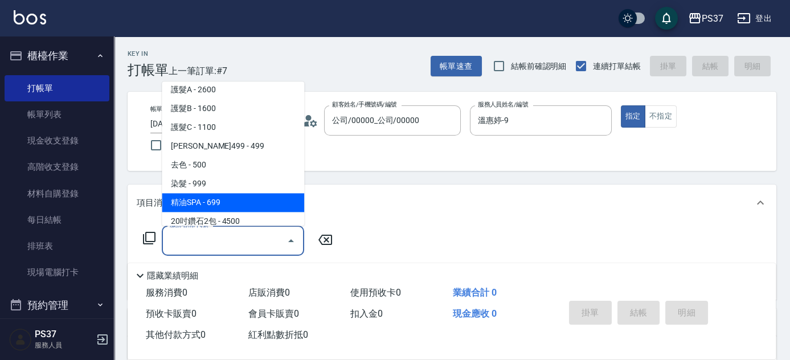
click at [227, 198] on span "精油SPA - 699" at bounding box center [233, 203] width 142 height 19
type input "精油SPA(0699)"
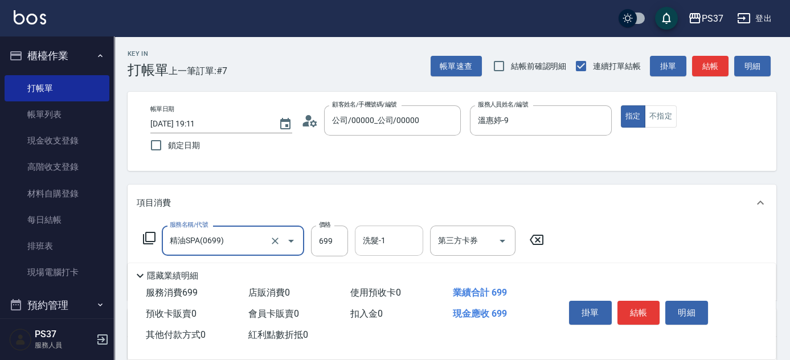
click at [393, 243] on input "洗髮-1" at bounding box center [389, 241] width 58 height 20
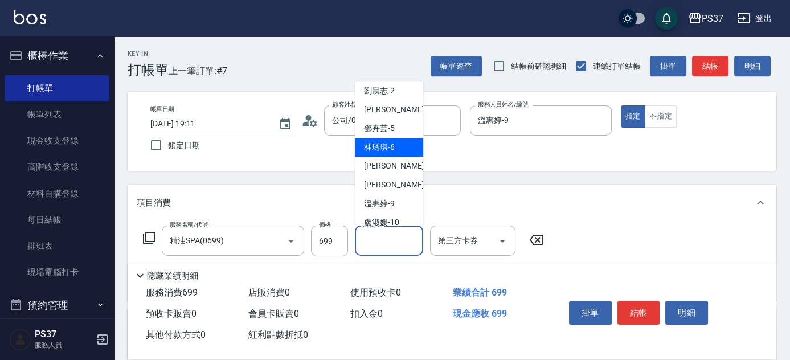
scroll to position [103, 0]
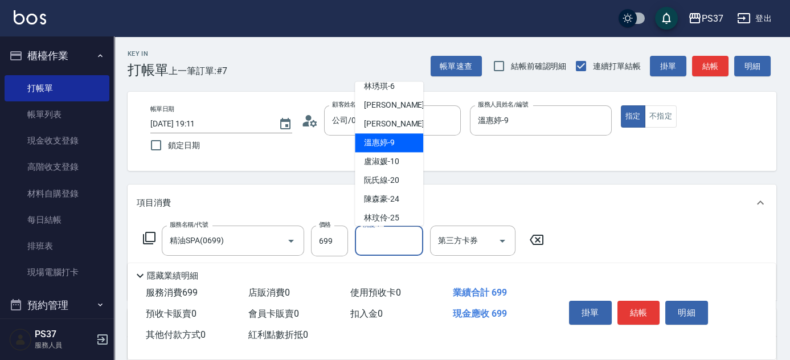
click at [395, 146] on div "[PERSON_NAME]-9" at bounding box center [389, 143] width 68 height 19
type input "溫惠婷-9"
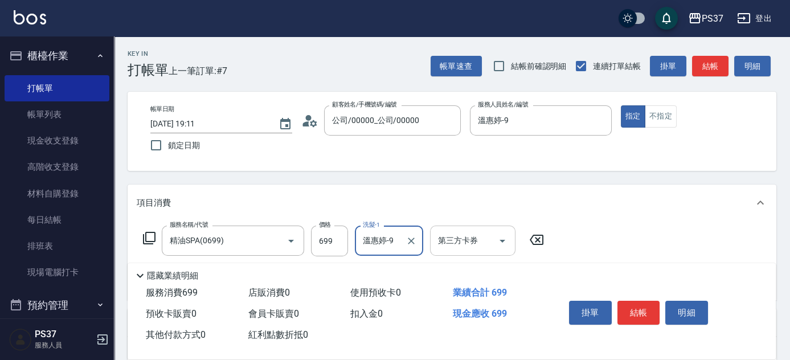
click at [509, 242] on icon "Open" at bounding box center [503, 241] width 14 height 14
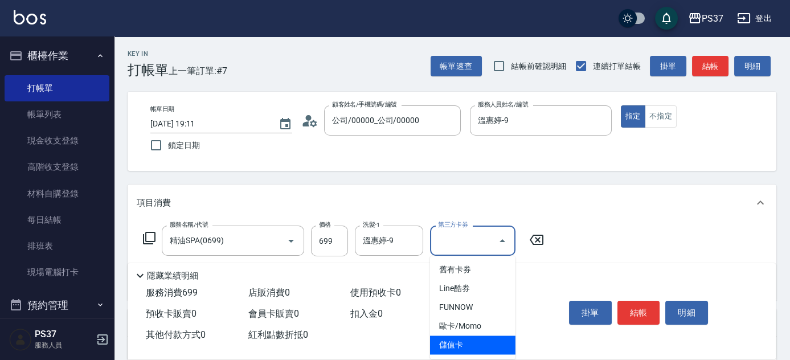
click at [481, 340] on span "儲值卡" at bounding box center [472, 345] width 85 height 19
type input "儲值卡"
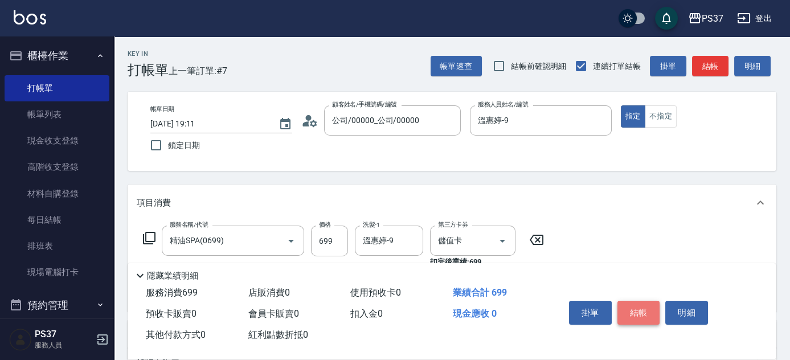
click at [635, 314] on button "結帳" at bounding box center [639, 313] width 43 height 24
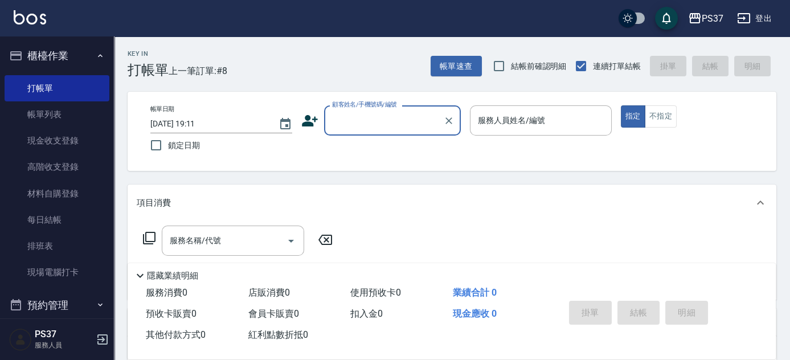
click at [387, 121] on input "顧客姓名/手機號碼/編號" at bounding box center [383, 121] width 109 height 20
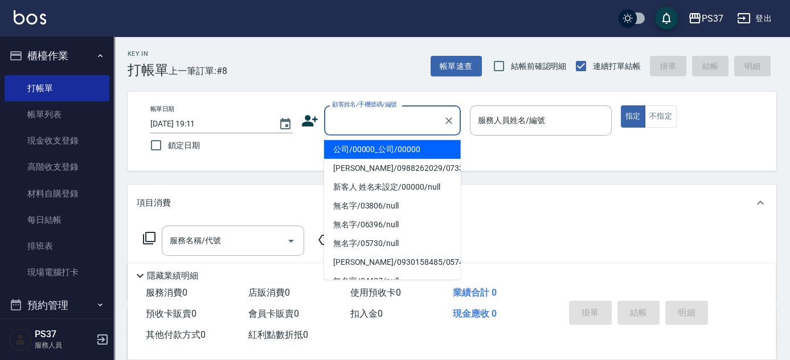
click at [413, 150] on li "公司/00000_公司/00000" at bounding box center [392, 149] width 137 height 19
type input "公司/00000_公司/00000"
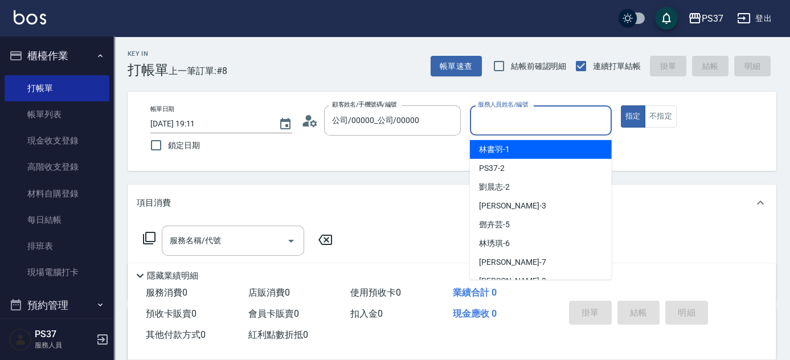
click at [501, 126] on input "服務人員姓名/編號" at bounding box center [541, 121] width 132 height 20
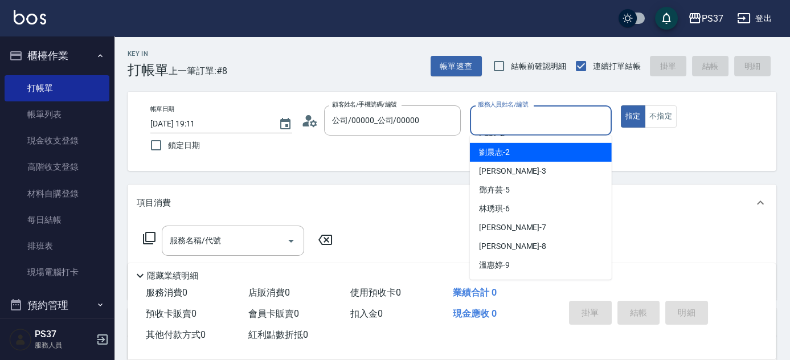
scroll to position [51, 0]
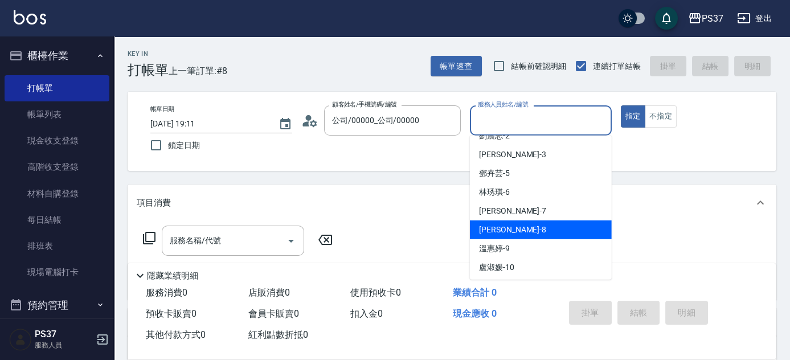
click at [534, 220] on div "[PERSON_NAME]-8" at bounding box center [541, 229] width 142 height 19
type input "[PERSON_NAME]-8"
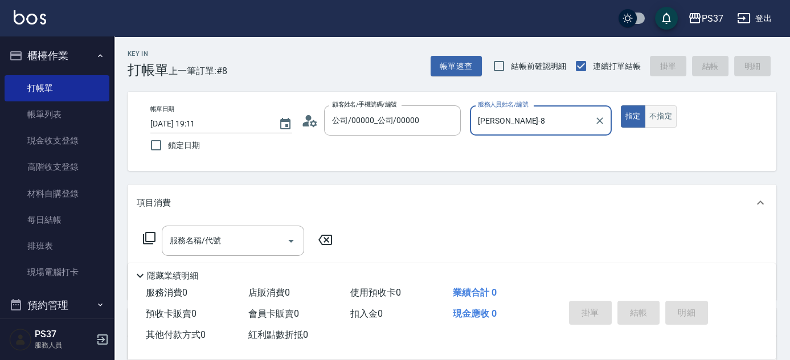
click at [661, 116] on button "不指定" at bounding box center [661, 116] width 32 height 22
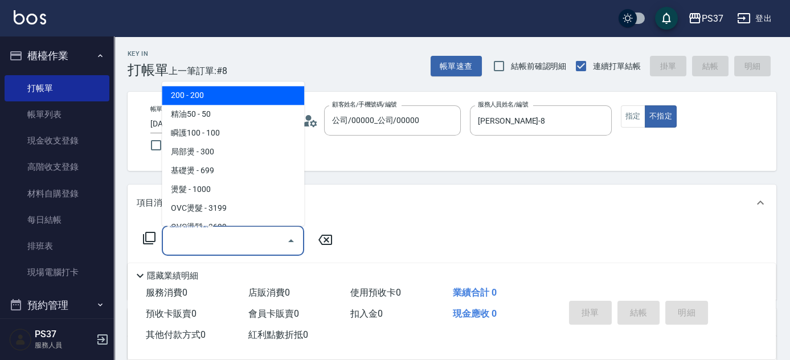
click at [236, 240] on input "服務名稱/代號" at bounding box center [224, 241] width 115 height 20
click at [243, 89] on span "200 - 200" at bounding box center [233, 96] width 142 height 19
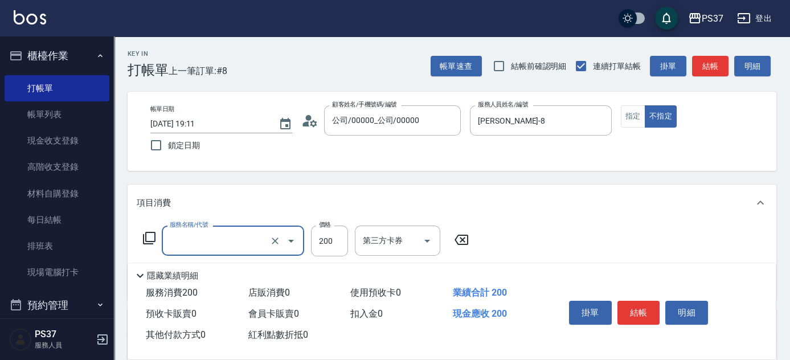
type input "200(111)"
click at [342, 235] on input "200" at bounding box center [329, 241] width 37 height 31
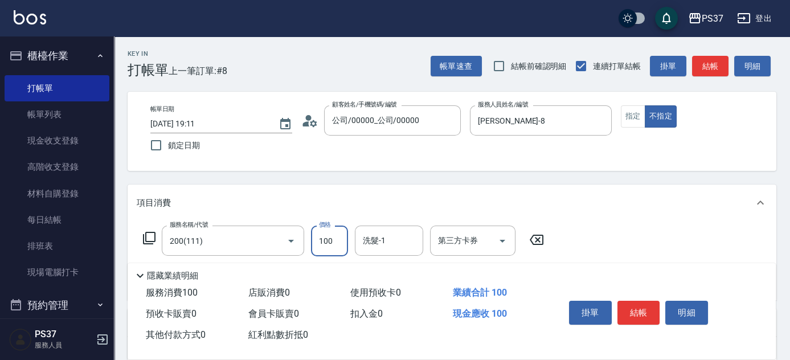
type input "100"
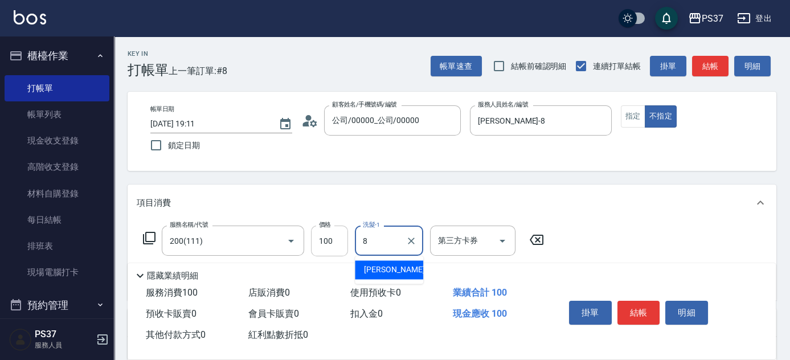
type input "[PERSON_NAME]-8"
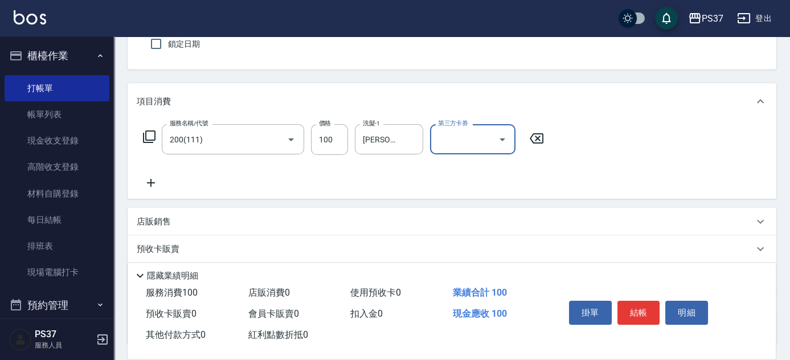
scroll to position [103, 0]
click at [152, 173] on div "服務名稱/代號 200(111) 服務名稱/代號 價格 100 價格 洗髮-1 [PERSON_NAME]-8 洗髮-1 第三方卡券 第三方卡券" at bounding box center [344, 155] width 414 height 66
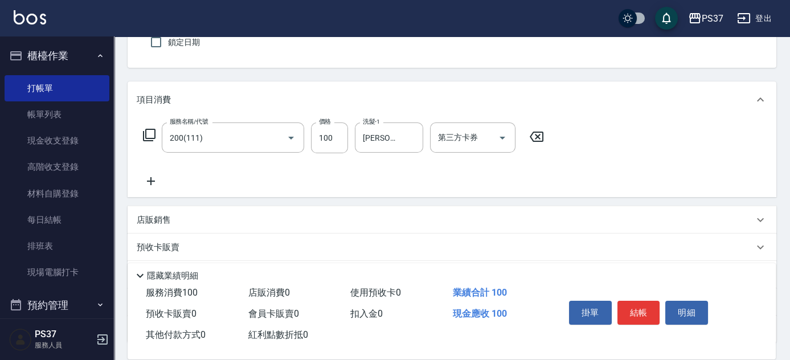
click at [153, 183] on icon at bounding box center [151, 181] width 28 height 14
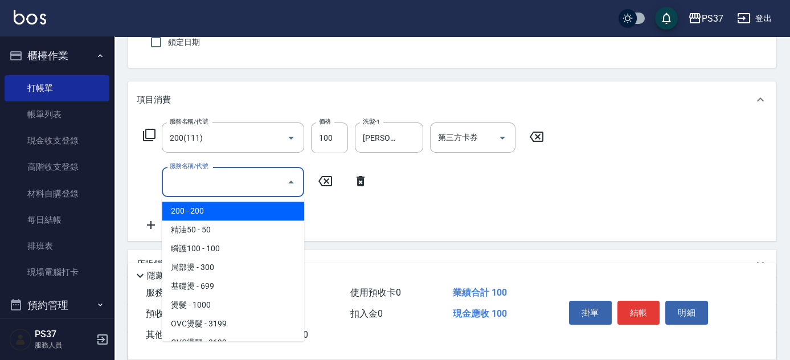
click at [190, 178] on input "服務名稱/代號" at bounding box center [224, 182] width 115 height 20
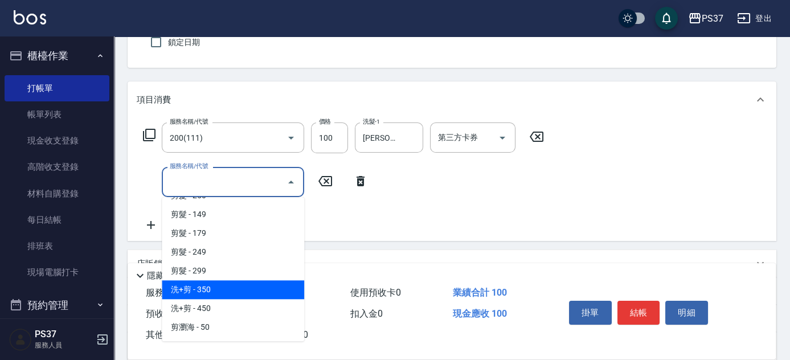
scroll to position [259, 0]
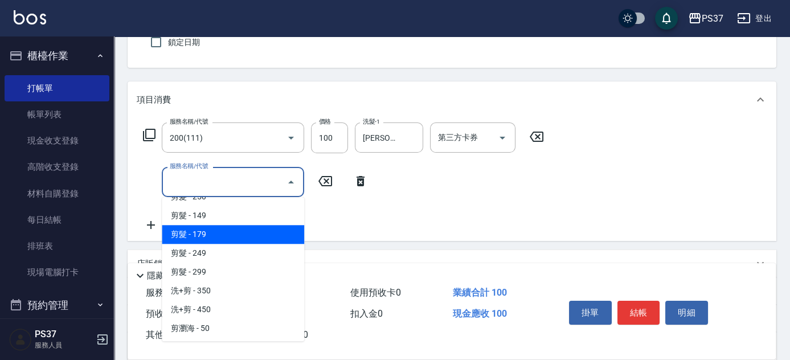
click at [234, 238] on span "剪髮 - 179" at bounding box center [233, 234] width 142 height 19
type input "剪髮(305)"
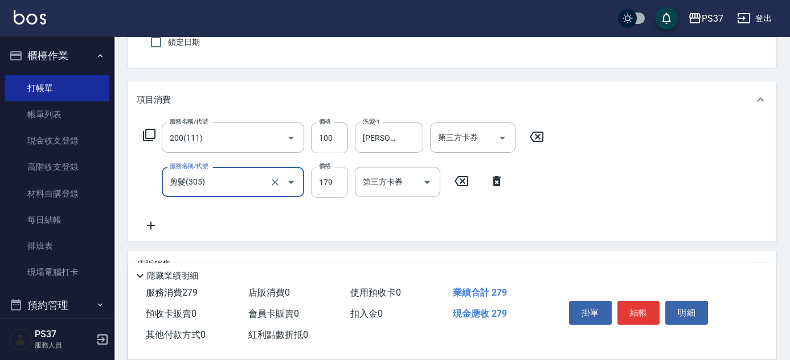
click at [320, 184] on input "179" at bounding box center [329, 182] width 37 height 31
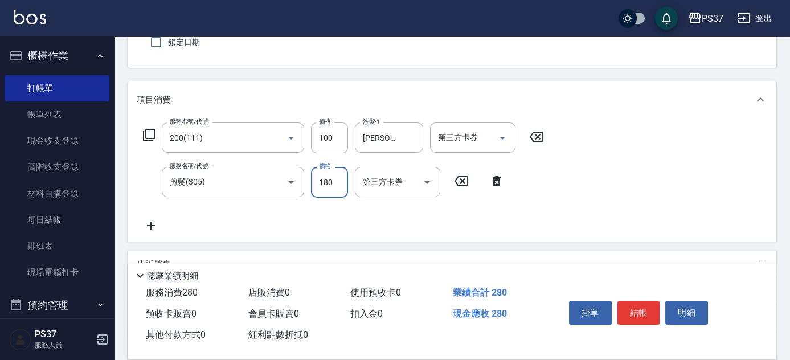
type input "180"
click at [518, 136] on div "第三方卡券 第三方卡券" at bounding box center [476, 137] width 92 height 31
click at [512, 138] on div "第三方卡券" at bounding box center [472, 137] width 85 height 30
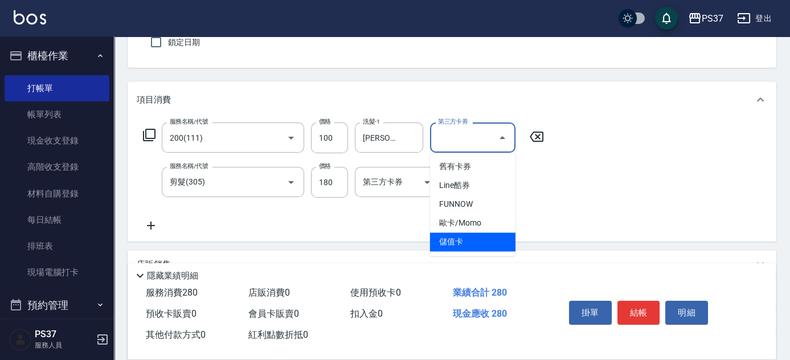
click at [463, 248] on span "儲值卡" at bounding box center [472, 241] width 85 height 19
type input "儲值卡"
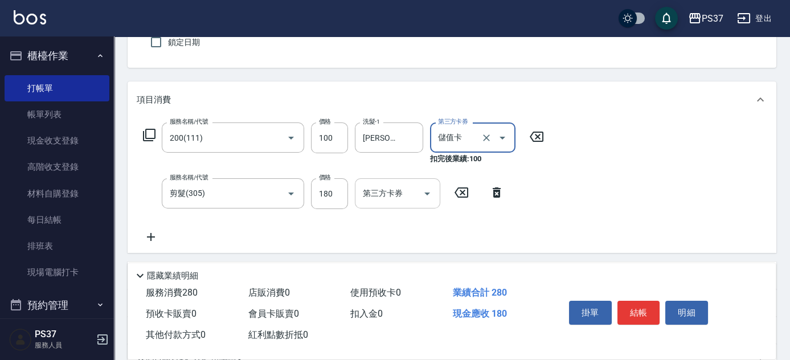
click at [432, 189] on icon "Open" at bounding box center [427, 194] width 14 height 14
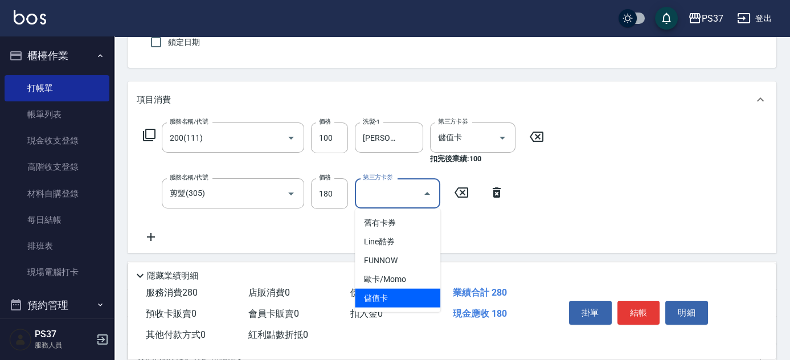
click at [403, 301] on span "儲值卡" at bounding box center [397, 298] width 85 height 19
type input "儲值卡"
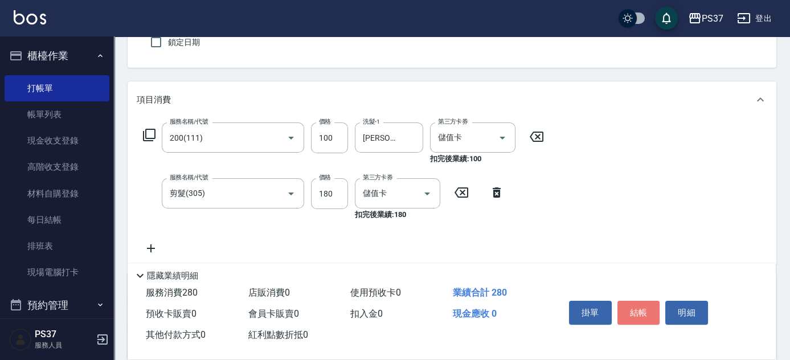
click at [630, 304] on button "結帳" at bounding box center [639, 313] width 43 height 24
